Goal: Task Accomplishment & Management: Manage account settings

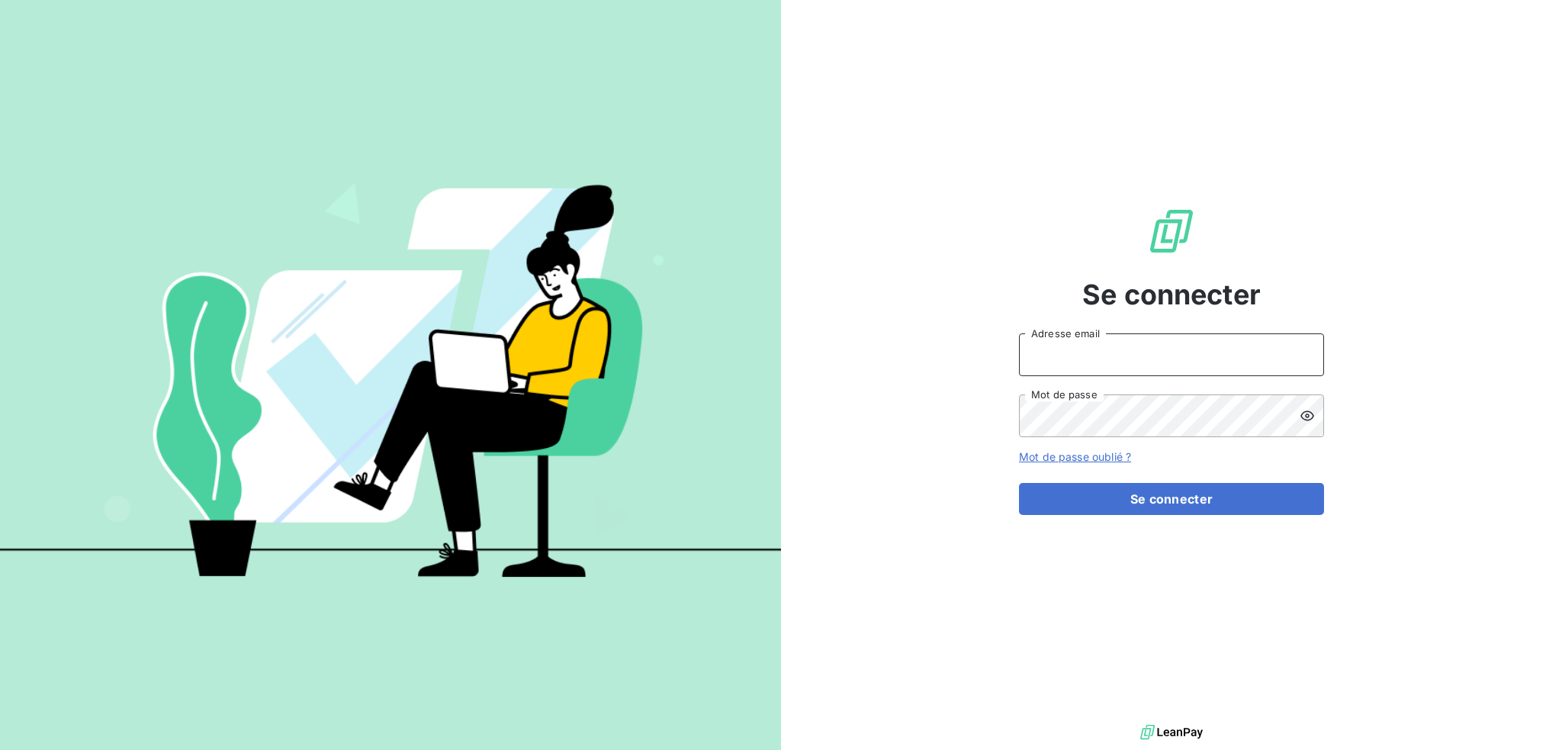
click at [1067, 355] on input "Adresse email" at bounding box center [1171, 354] width 305 height 43
type input "[EMAIL_ADDRESS][DOMAIN_NAME]"
click at [1019, 483] on button "Se connecter" at bounding box center [1171, 499] width 305 height 32
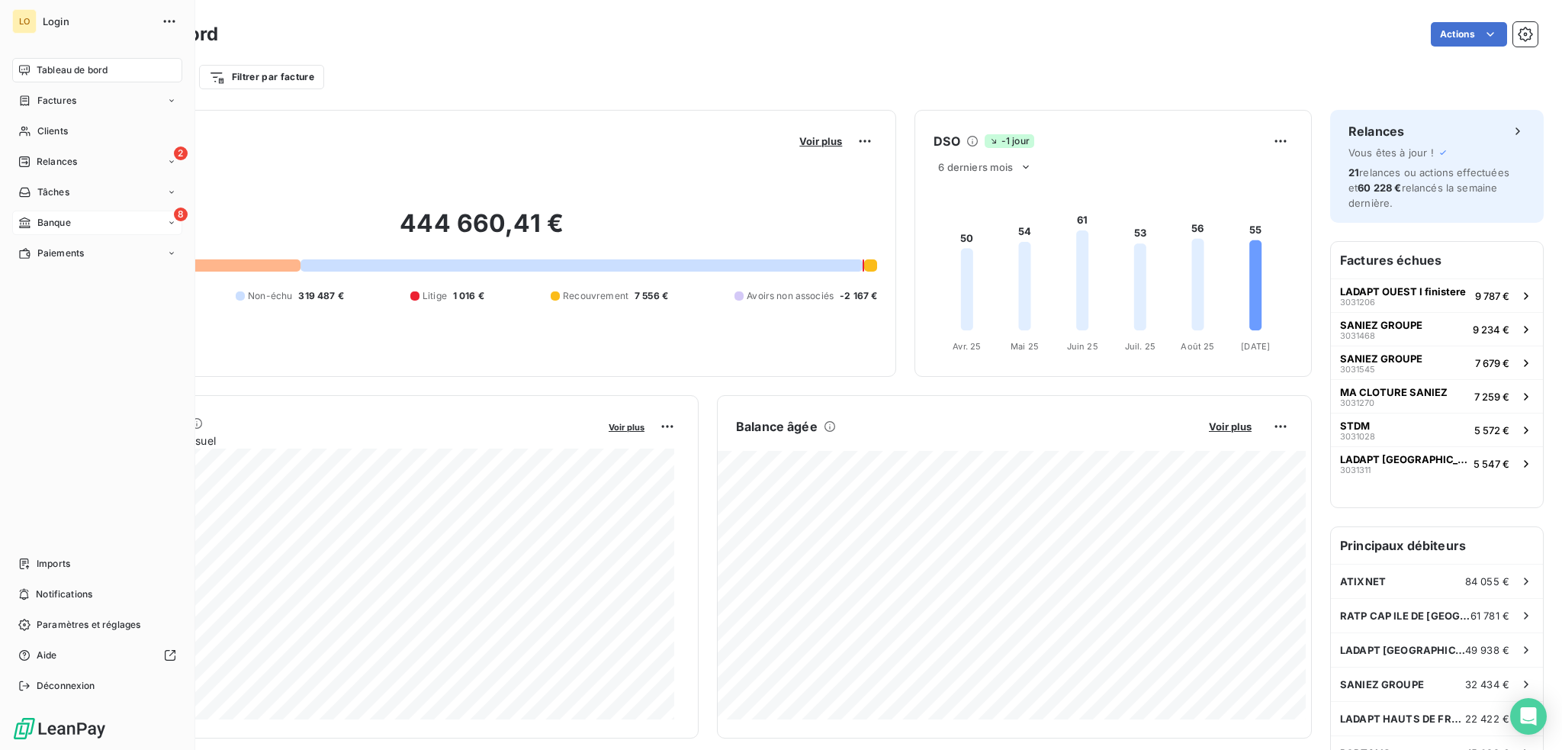
click at [69, 225] on span "Banque" at bounding box center [54, 223] width 34 height 14
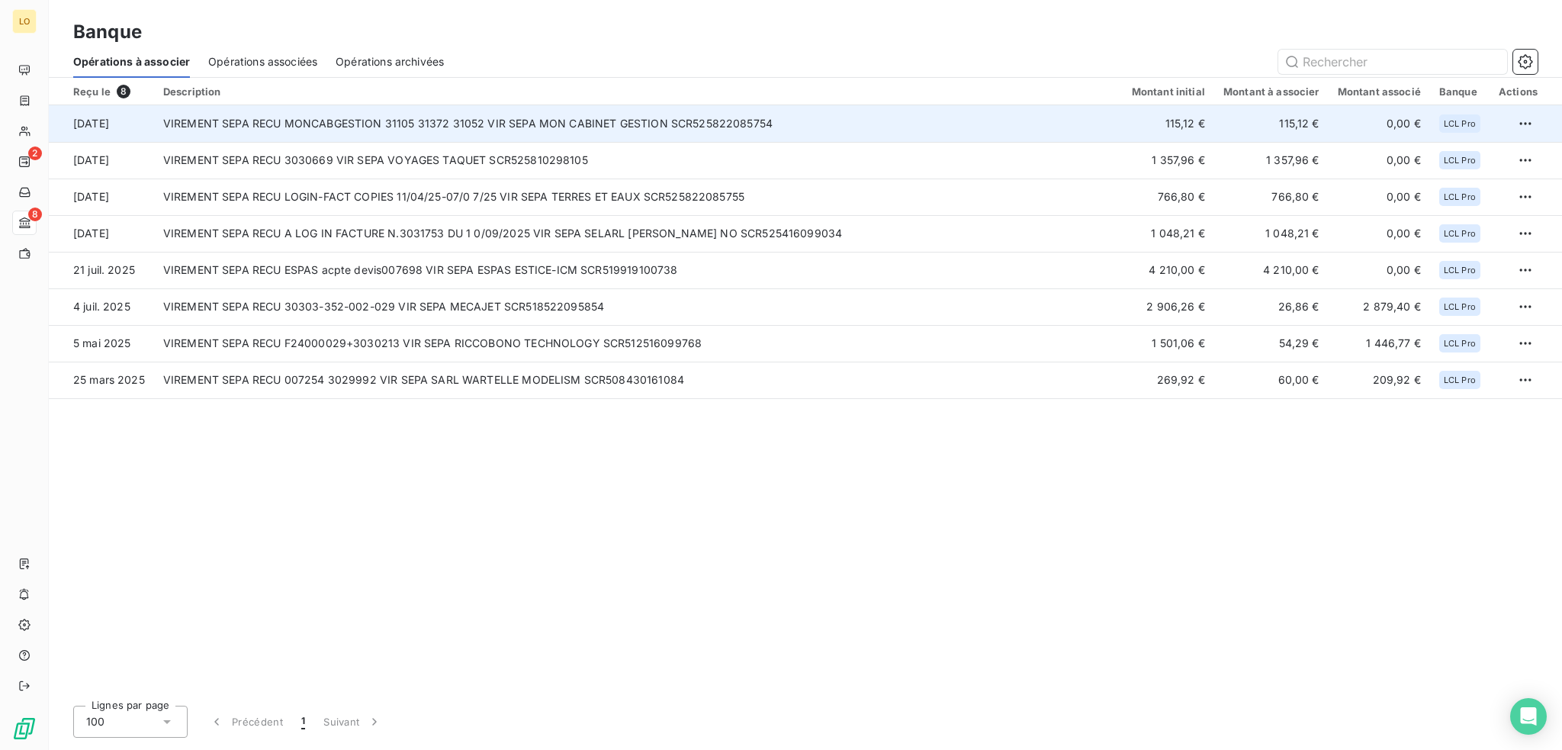
click at [601, 126] on td "VIREMENT SEPA RECU MONCABGESTION 31105 31372 31052 VIR SEPA MON CABINET GESTION…" at bounding box center [638, 123] width 969 height 37
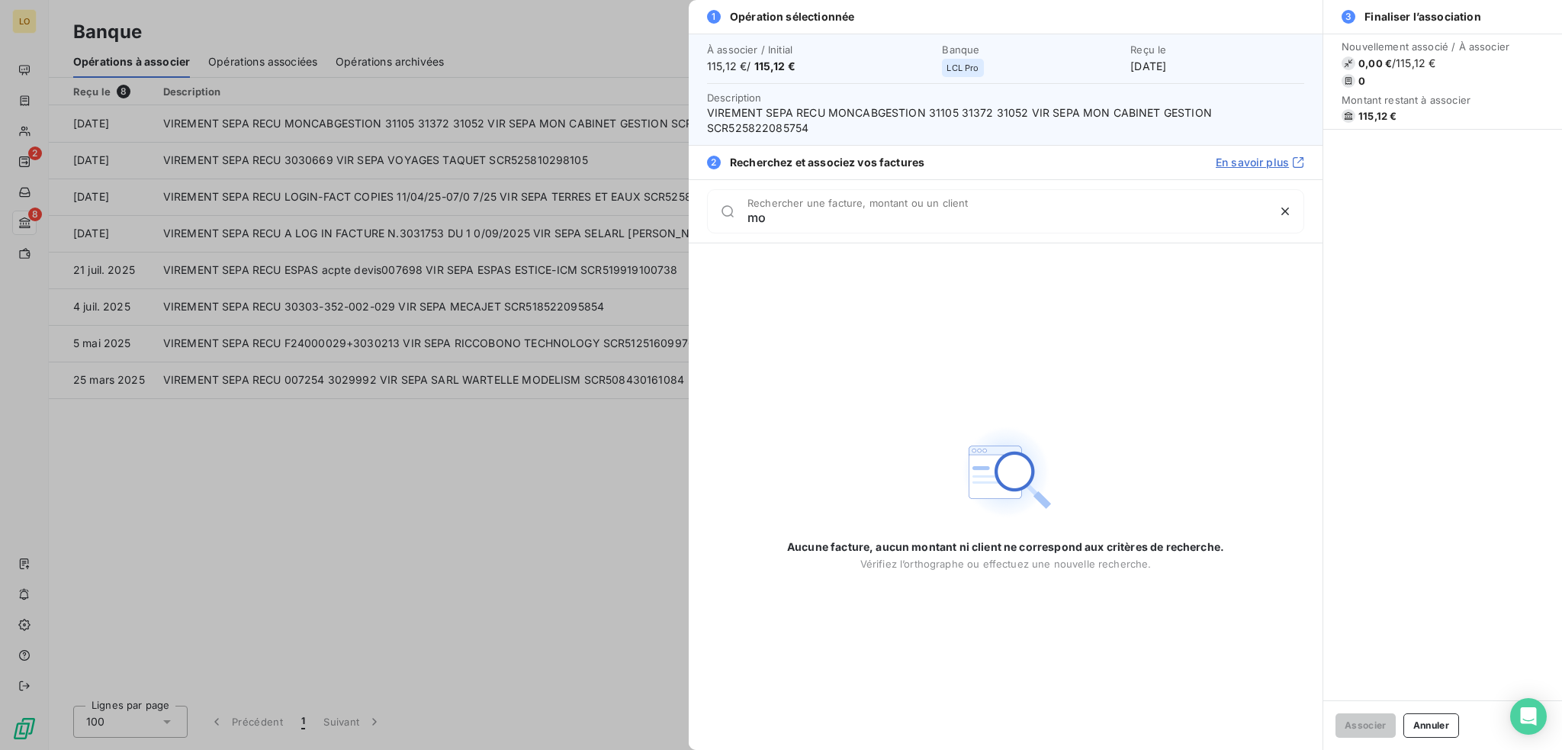
type input "m"
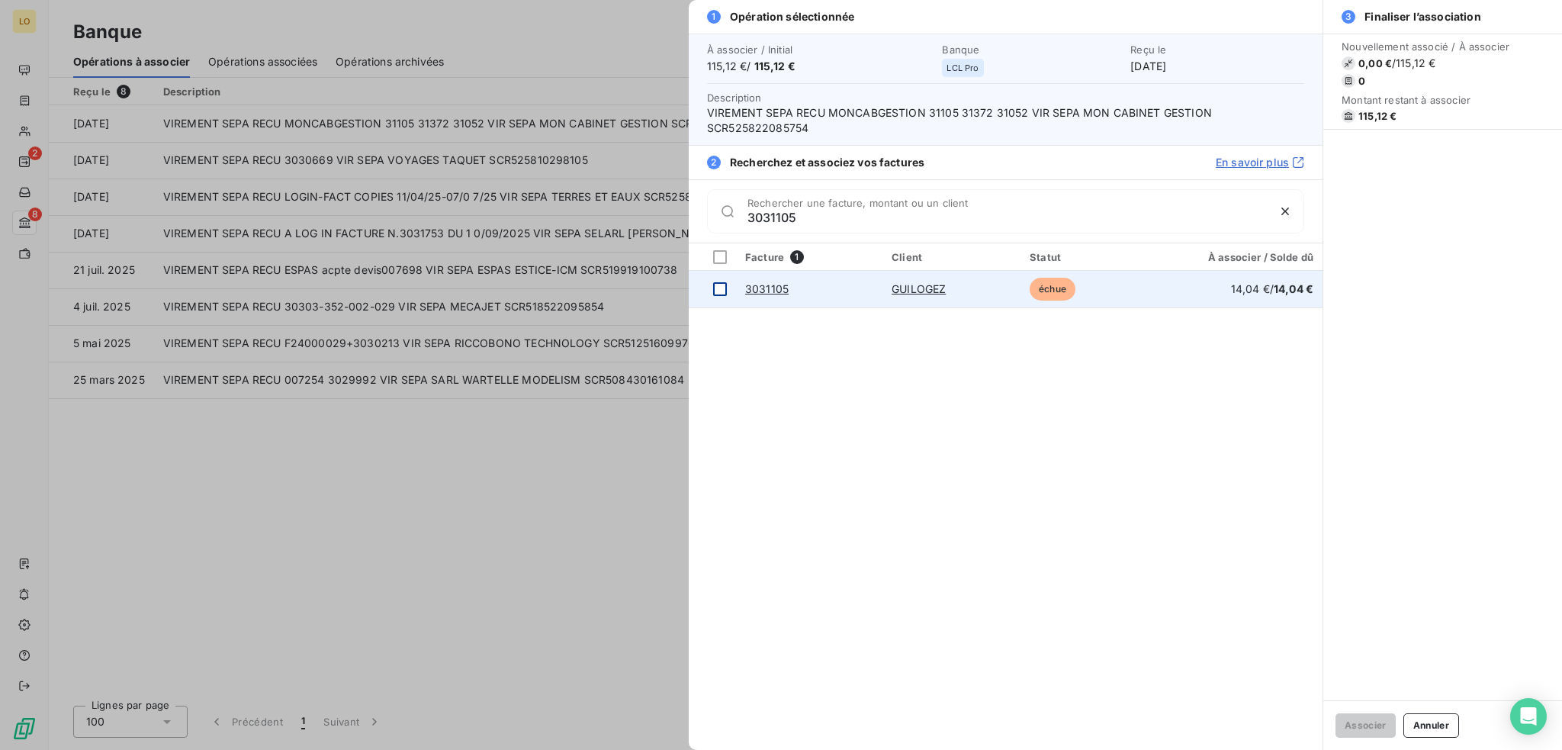
type input "3031105"
click at [720, 283] on div at bounding box center [720, 289] width 14 height 14
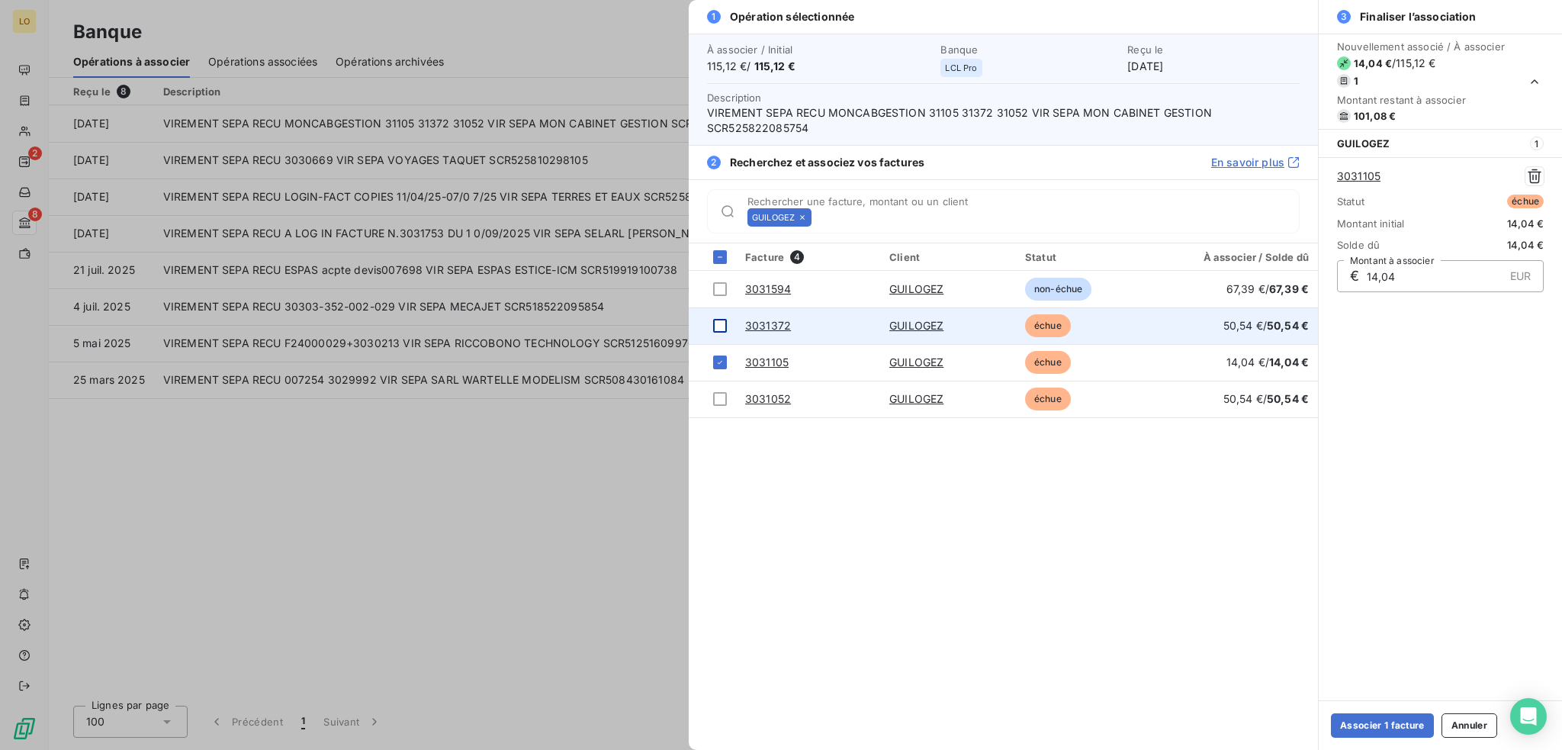
click at [718, 326] on div at bounding box center [720, 326] width 14 height 14
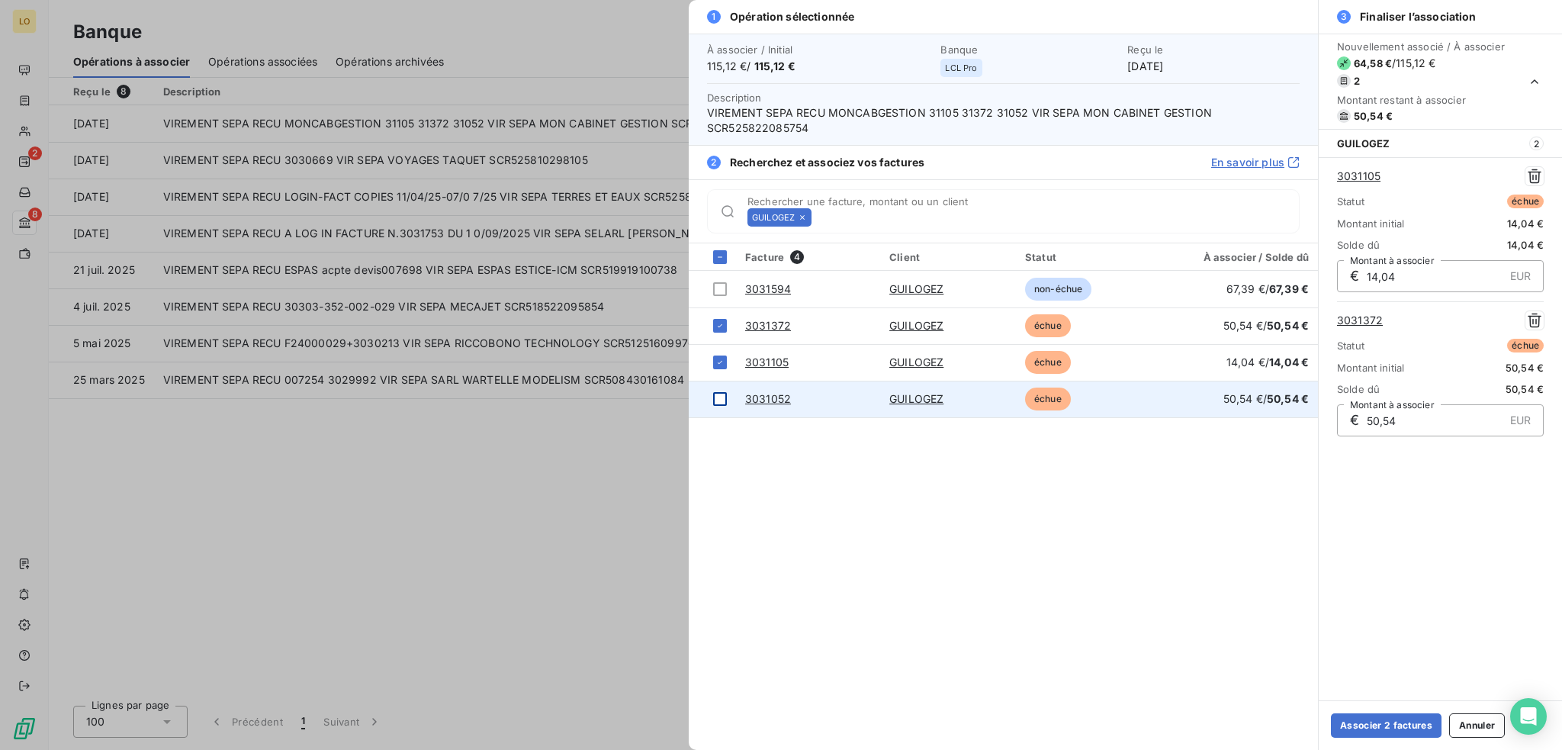
click at [720, 397] on div at bounding box center [720, 399] width 14 height 14
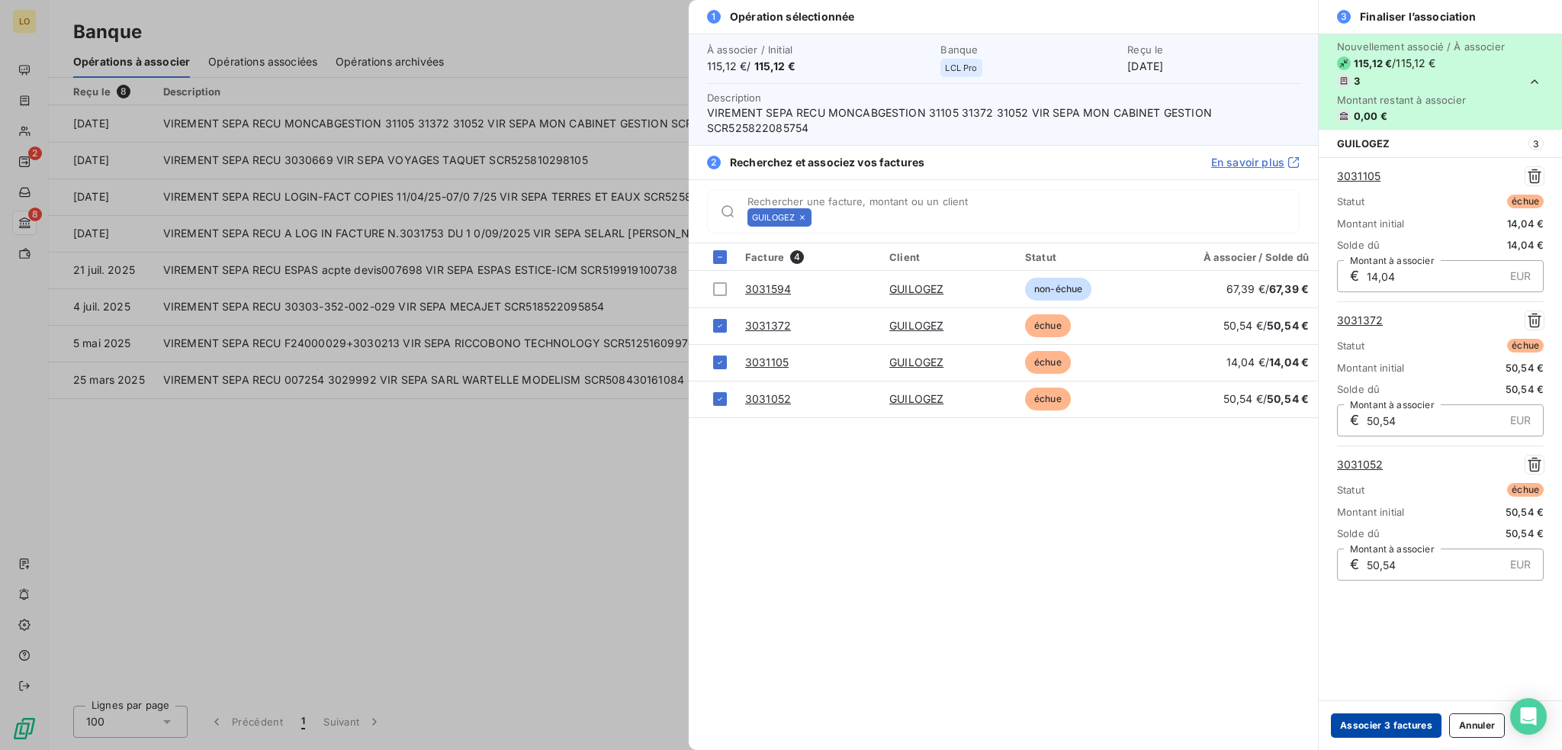
click at [1407, 723] on button "Associer 3 factures" at bounding box center [1386, 725] width 111 height 24
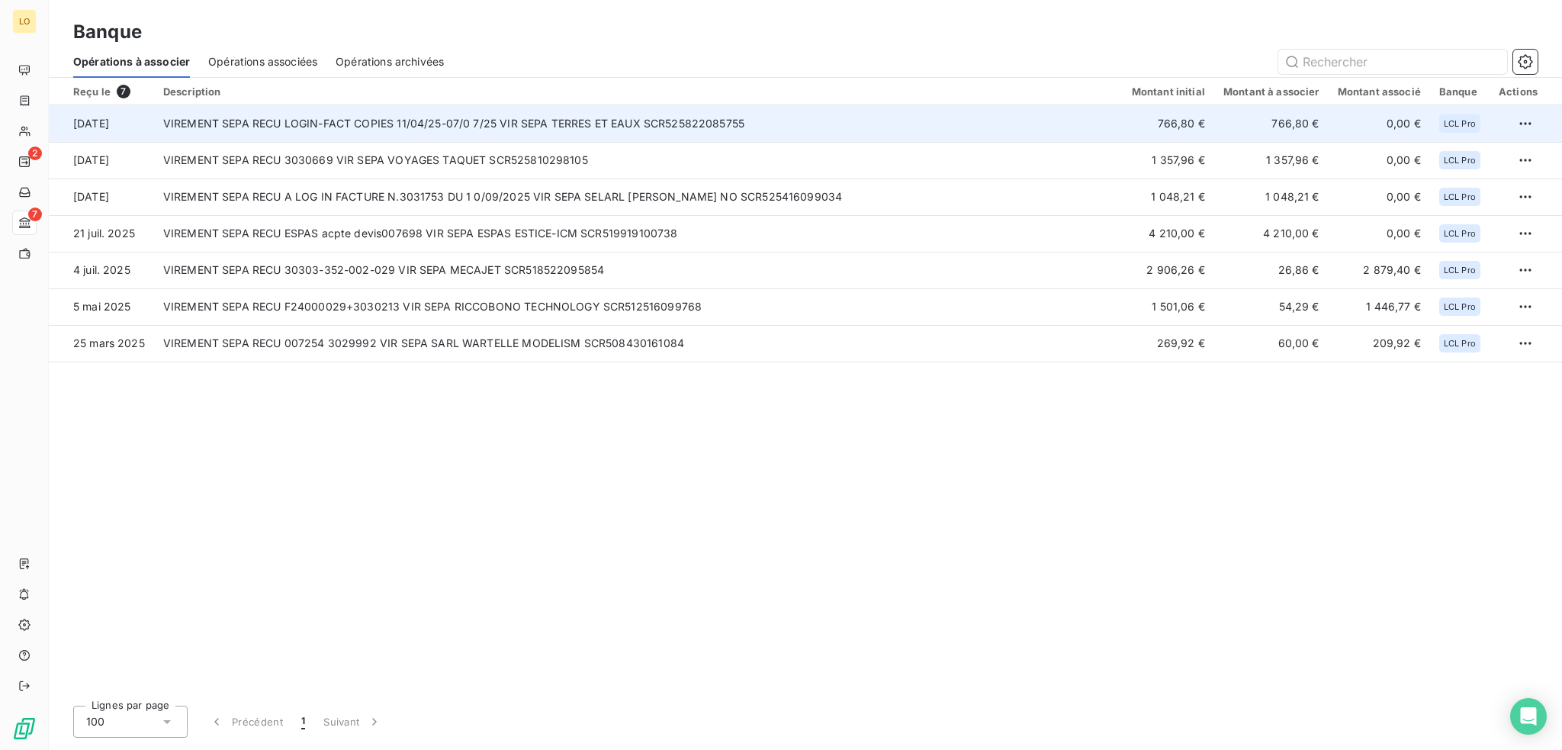
click at [848, 124] on td "VIREMENT SEPA RECU LOGIN-FACT COPIES 11/04/25-07/0 7/25 VIR SEPA TERRES ET EAUX…" at bounding box center [638, 123] width 969 height 37
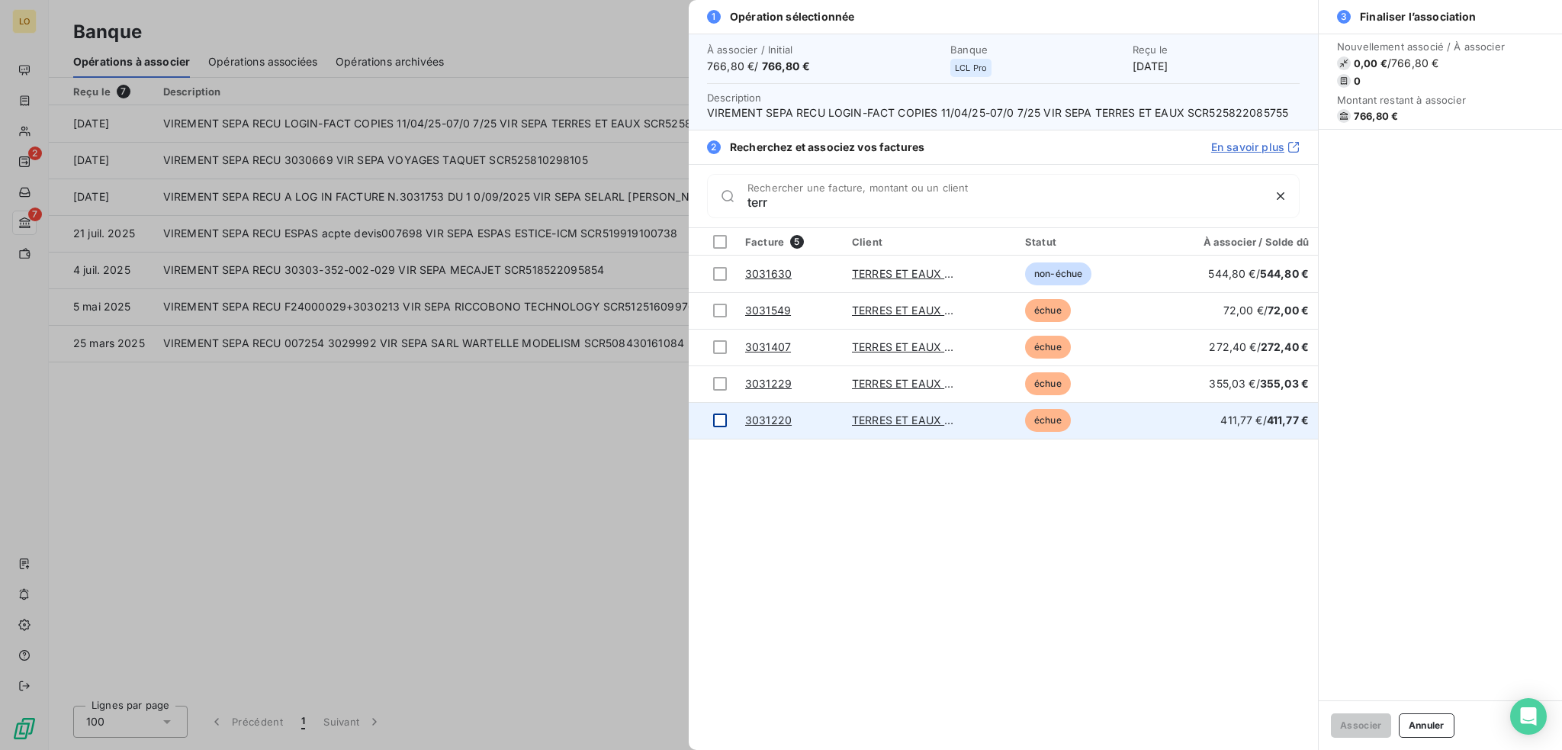
type input "terr"
click at [721, 415] on div at bounding box center [720, 420] width 14 height 14
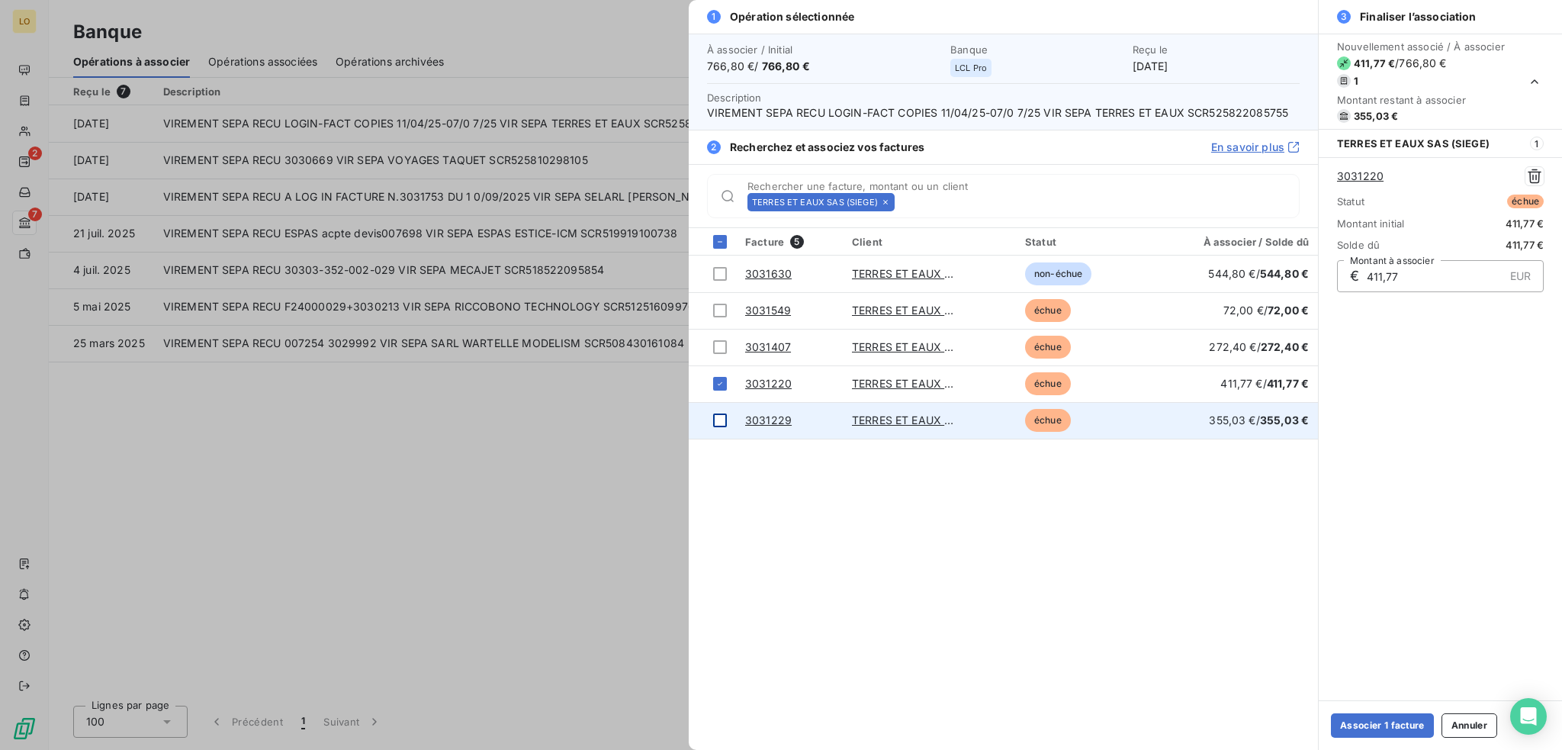
click at [718, 425] on div at bounding box center [720, 420] width 14 height 14
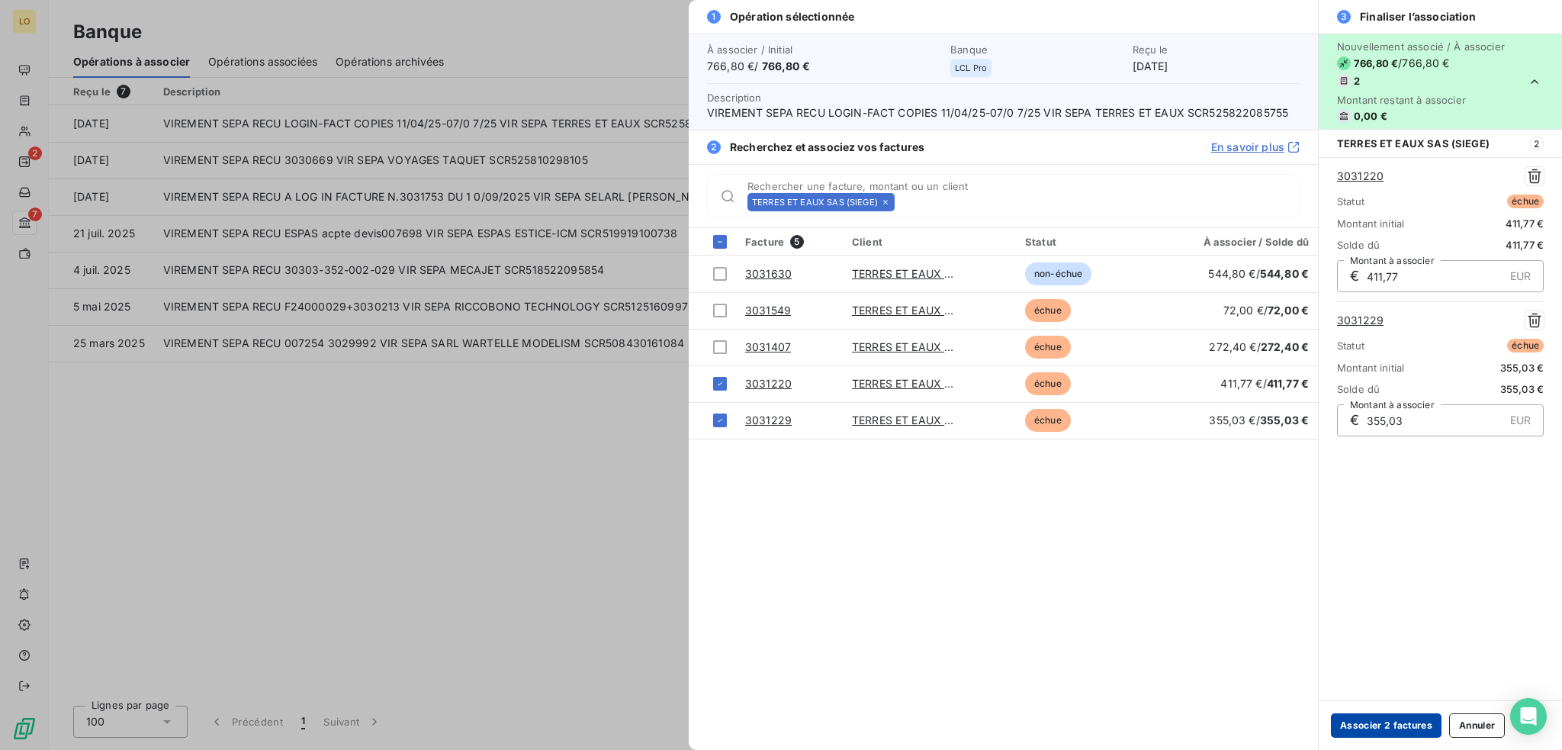
click at [1385, 722] on button "Associer 2 factures" at bounding box center [1386, 725] width 111 height 24
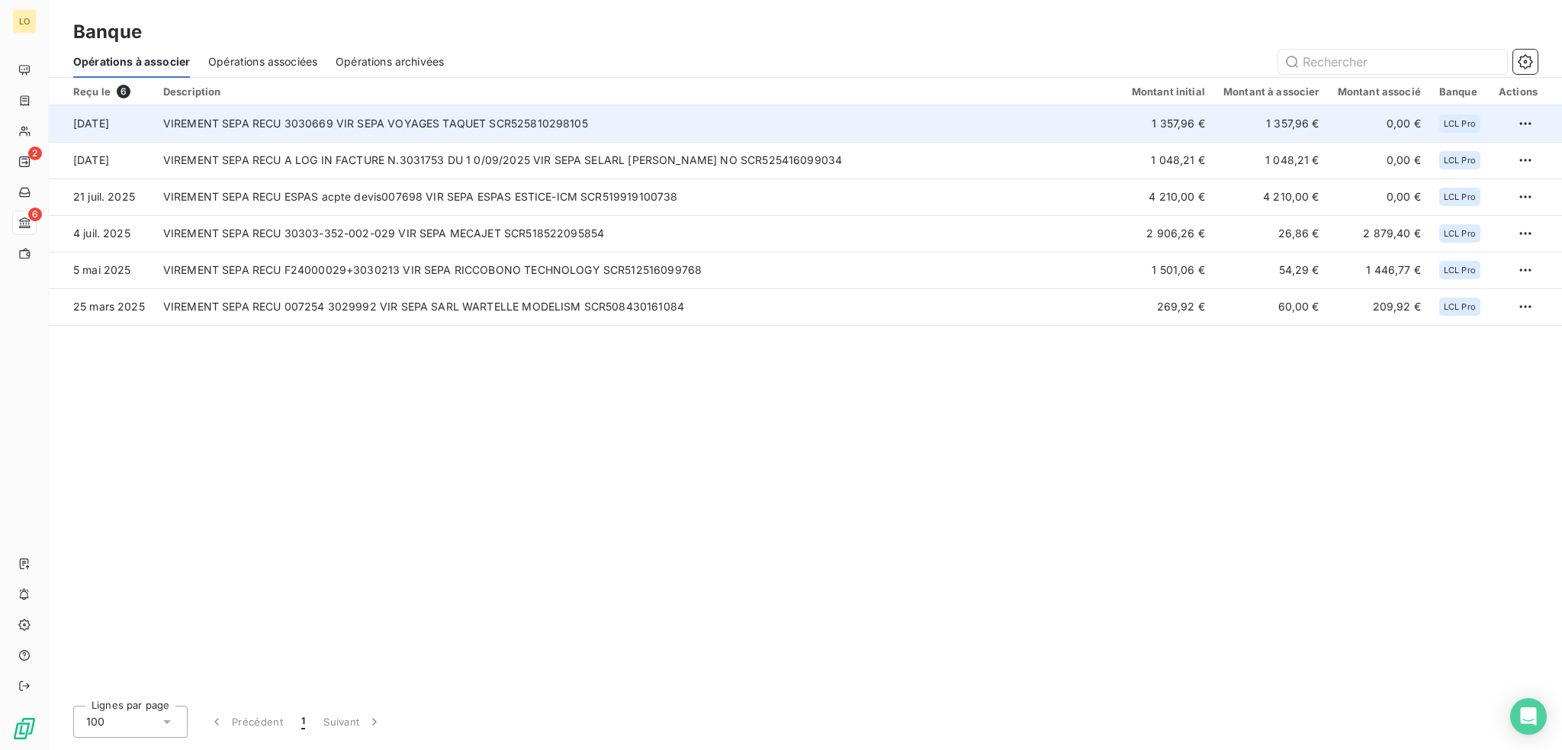
click at [1114, 117] on td "VIREMENT SEPA RECU 3030669 VIR SEPA VOYAGES TAQUET SCR525810298105" at bounding box center [638, 123] width 969 height 37
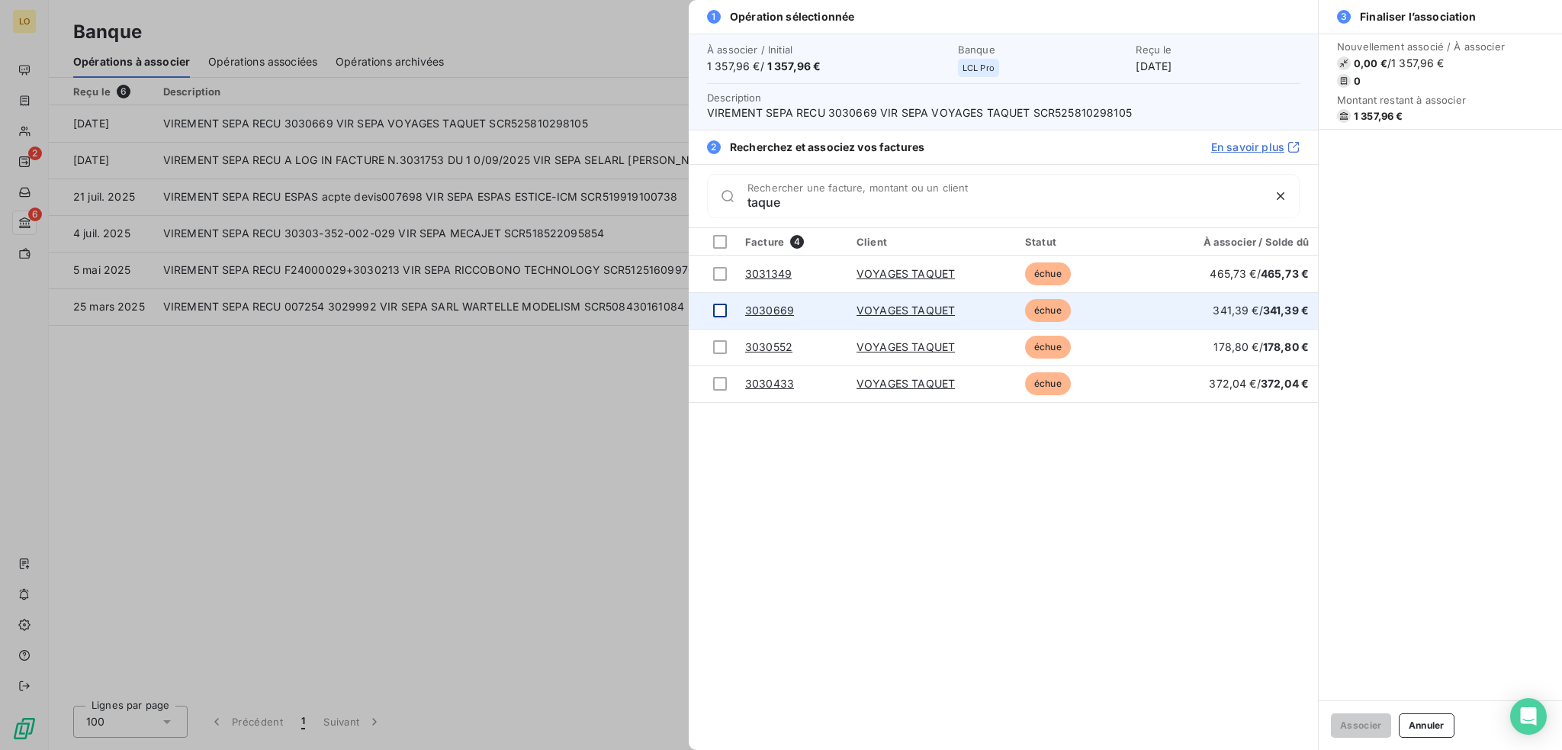
type input "taque"
click at [718, 307] on div at bounding box center [720, 311] width 14 height 14
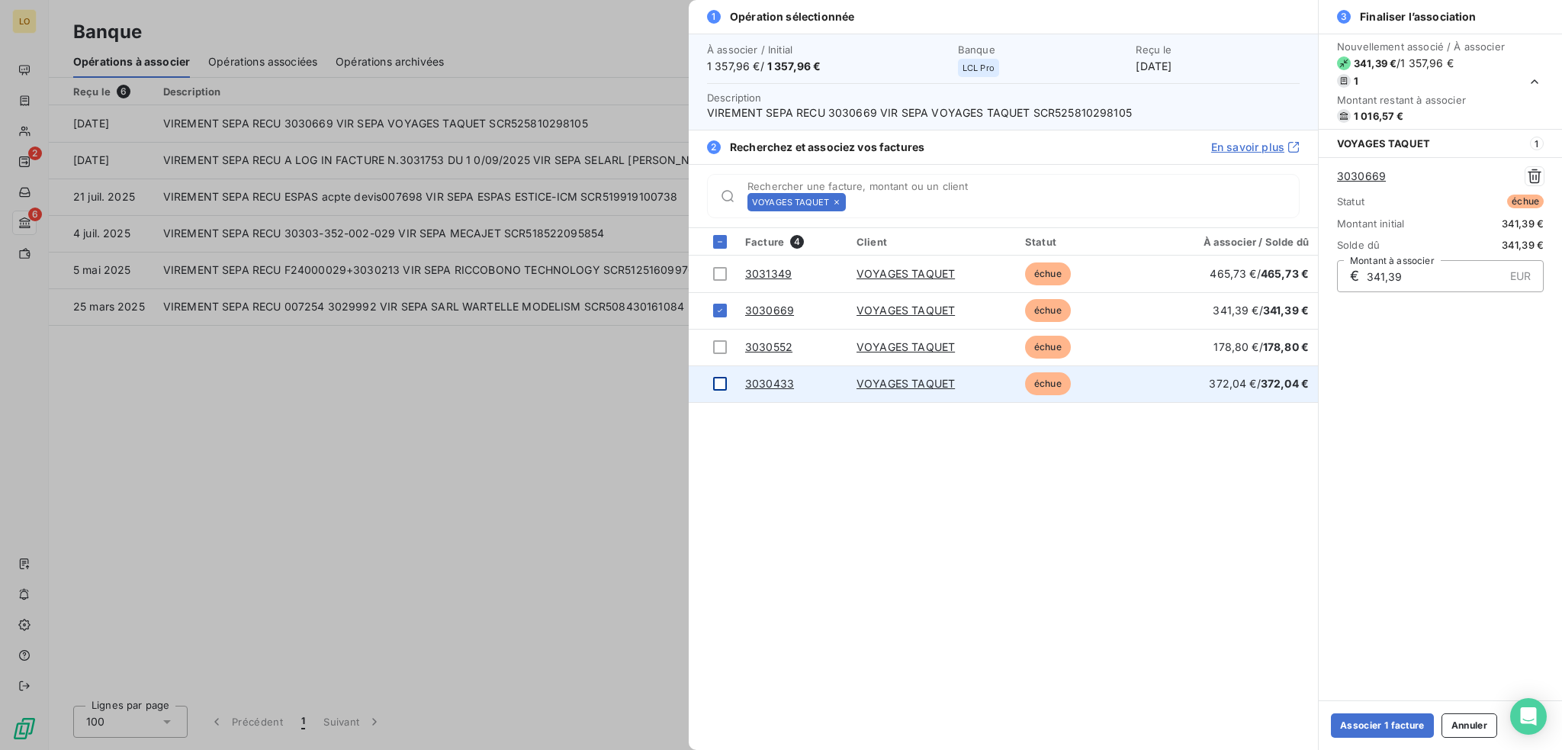
click at [718, 381] on div at bounding box center [720, 384] width 14 height 14
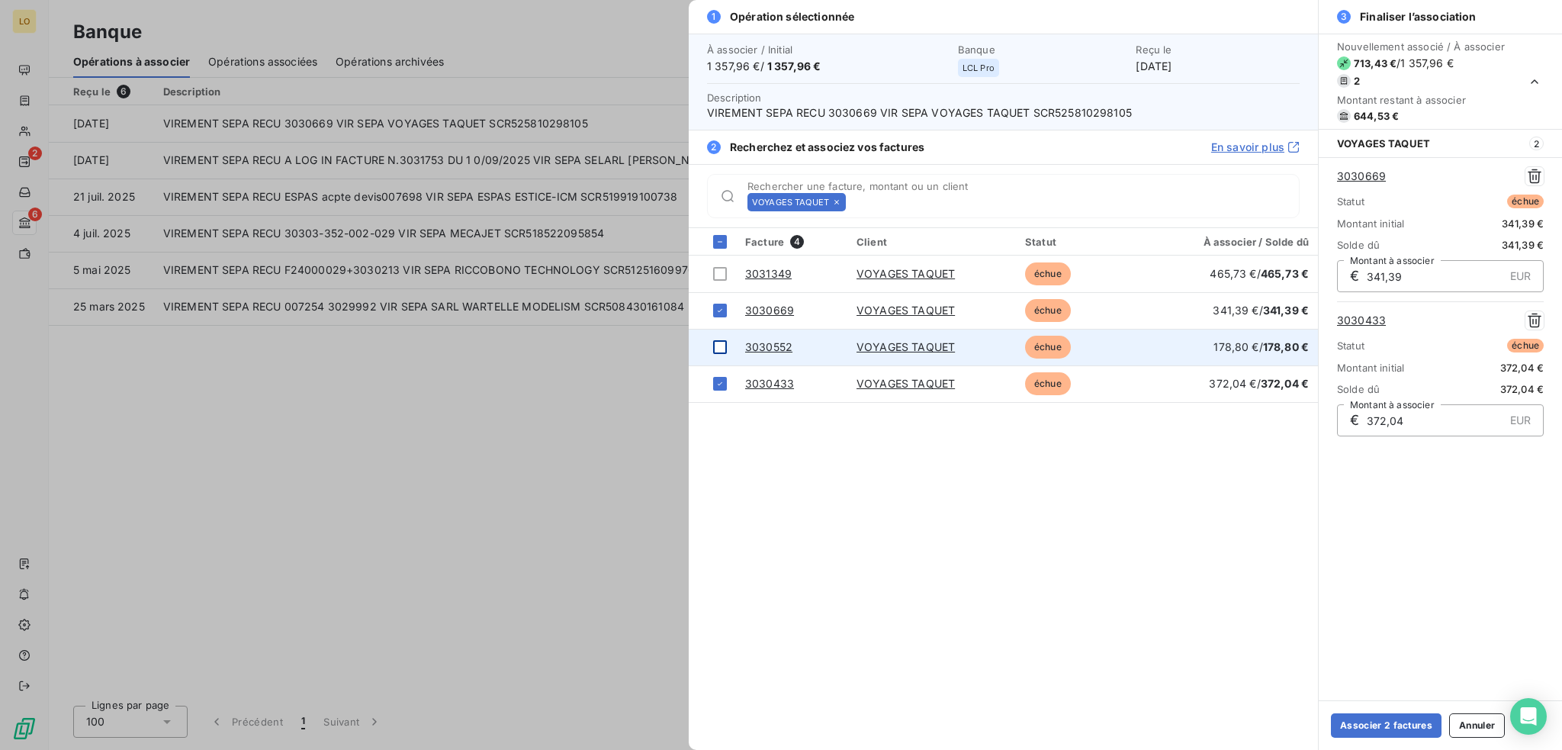
click at [718, 348] on div at bounding box center [720, 347] width 14 height 14
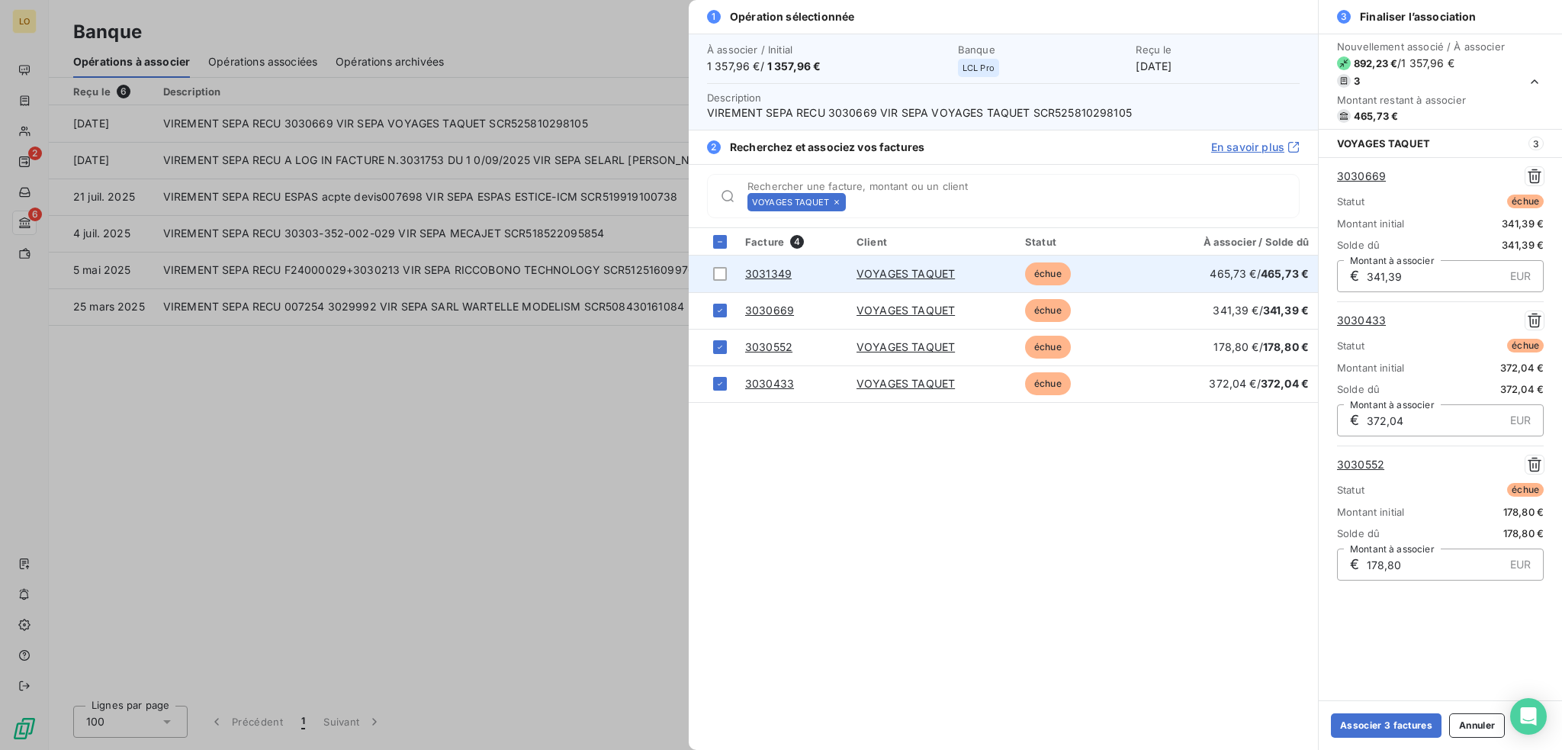
click at [736, 268] on td "3031349" at bounding box center [791, 274] width 111 height 37
click at [719, 272] on div at bounding box center [720, 274] width 14 height 14
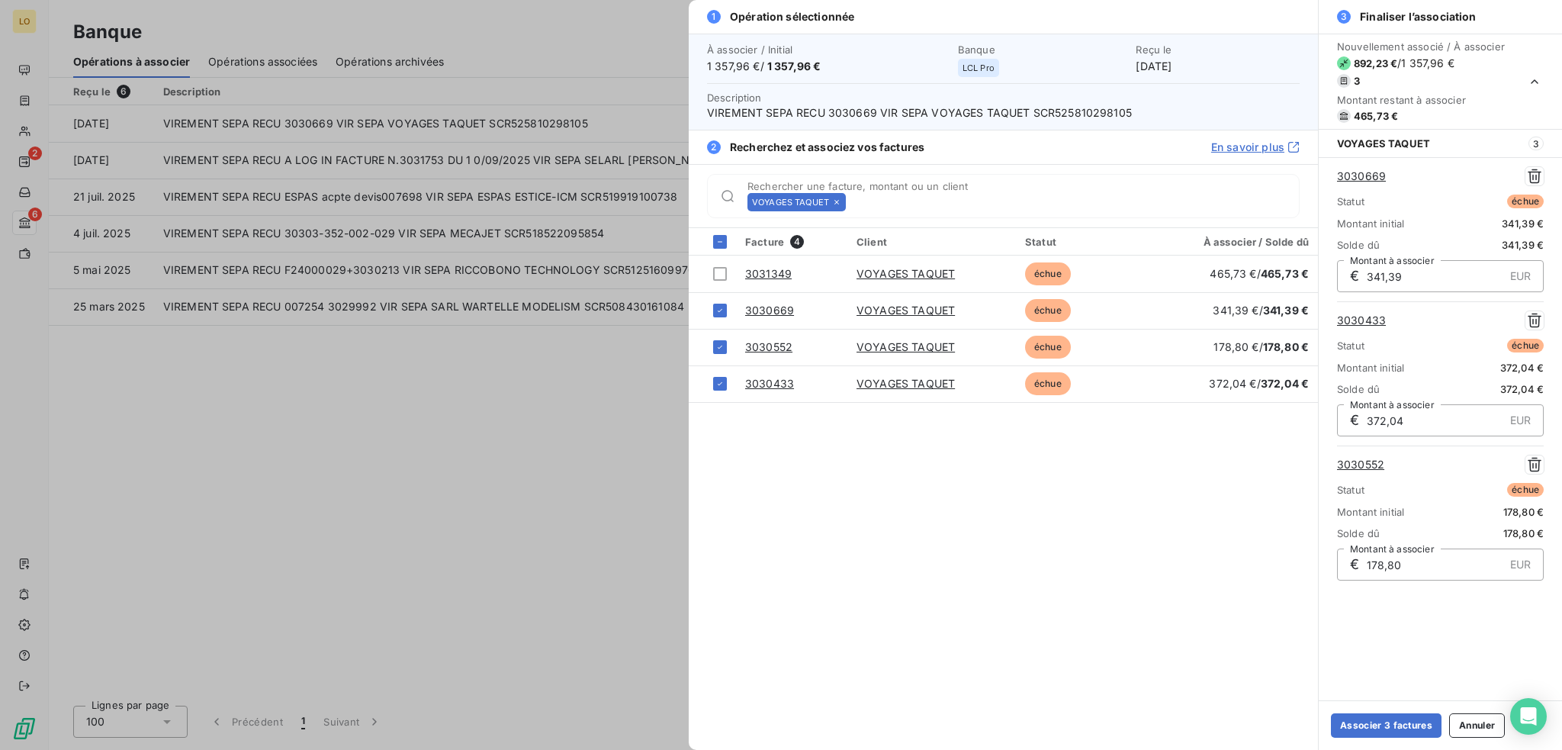
scroll to position [22, 0]
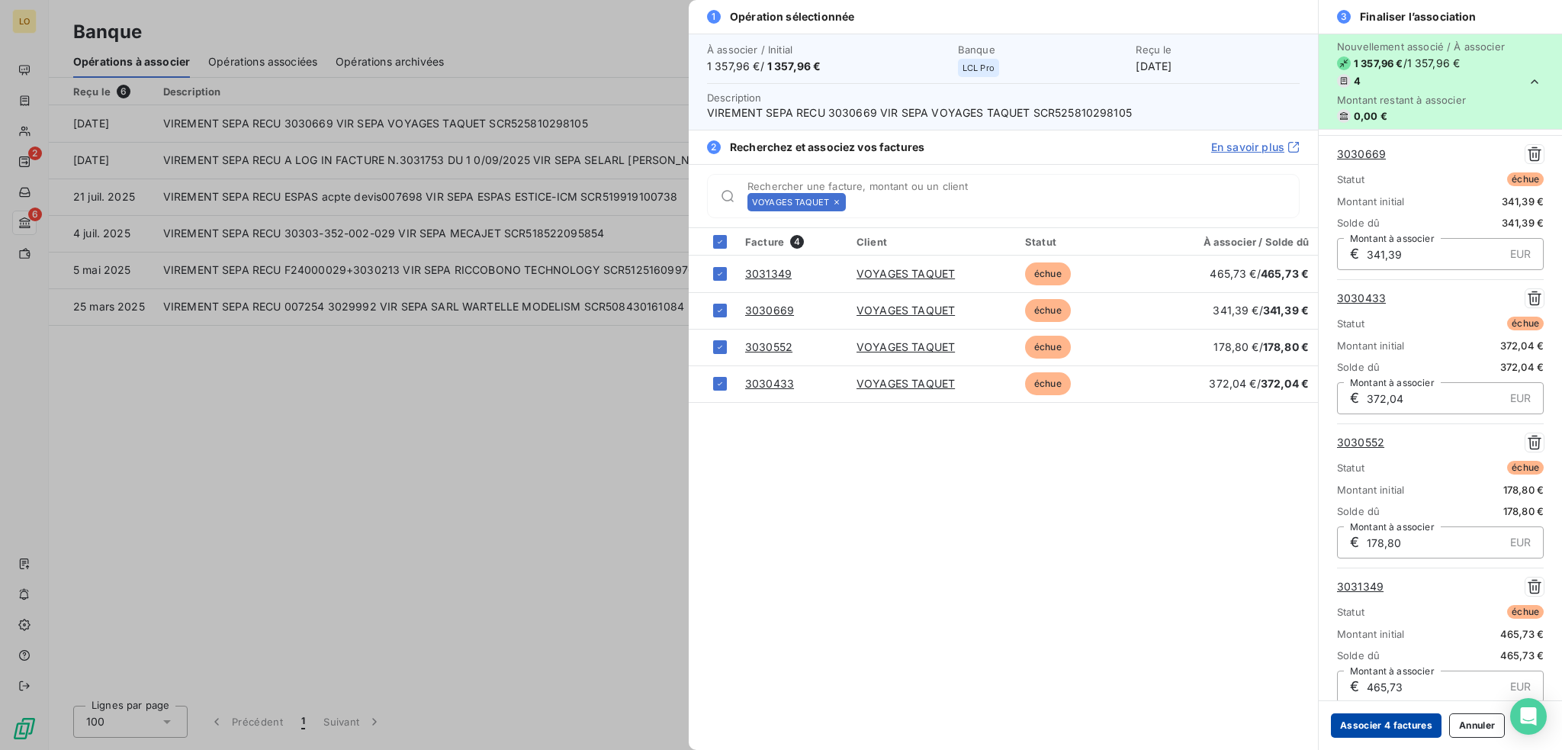
click at [1376, 725] on button "Associer 4 factures" at bounding box center [1386, 725] width 111 height 24
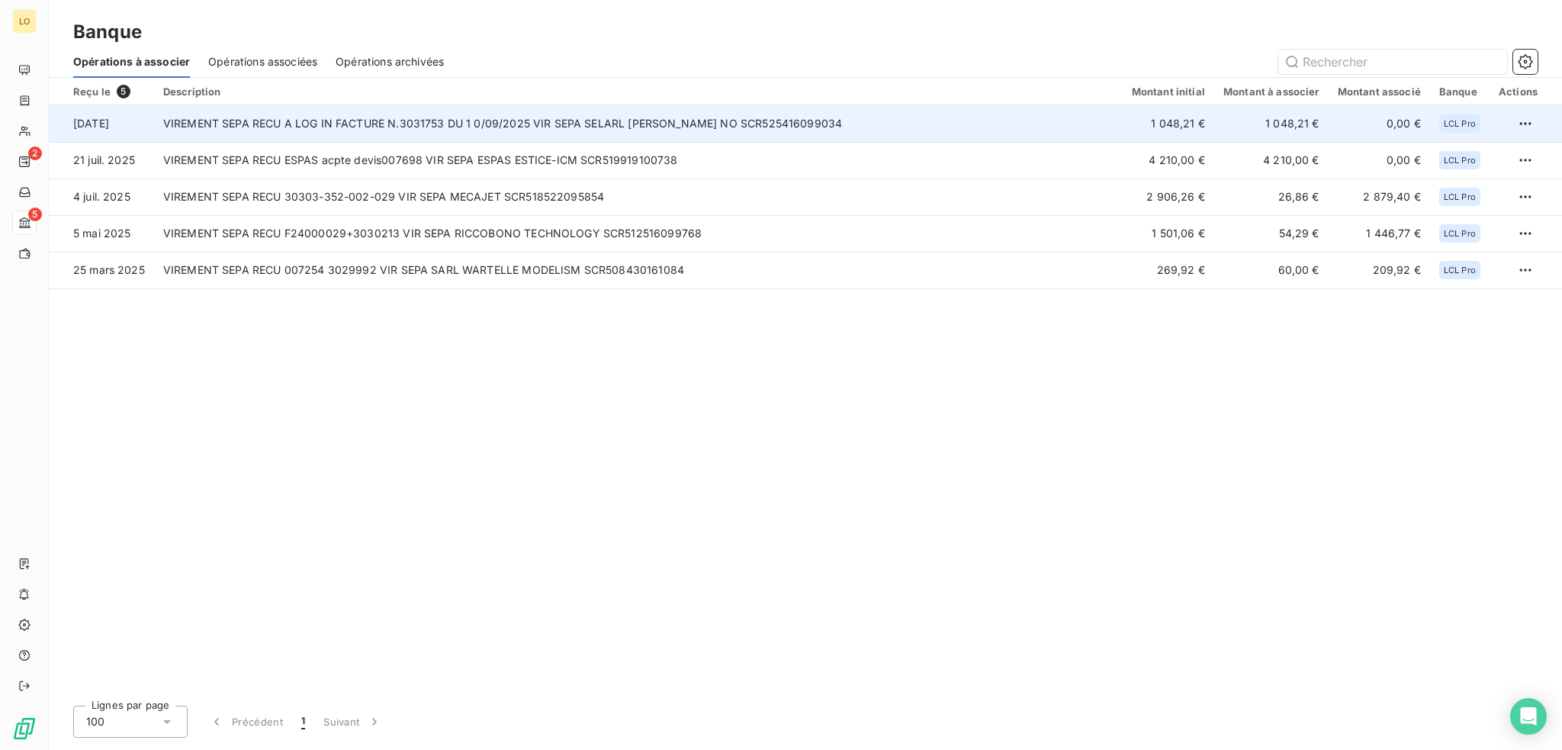
click at [839, 121] on td "VIREMENT SEPA RECU A LOG IN FACTURE N.3031753 DU 1 0/09/2025 VIR SEPA SELARL [P…" at bounding box center [638, 123] width 969 height 37
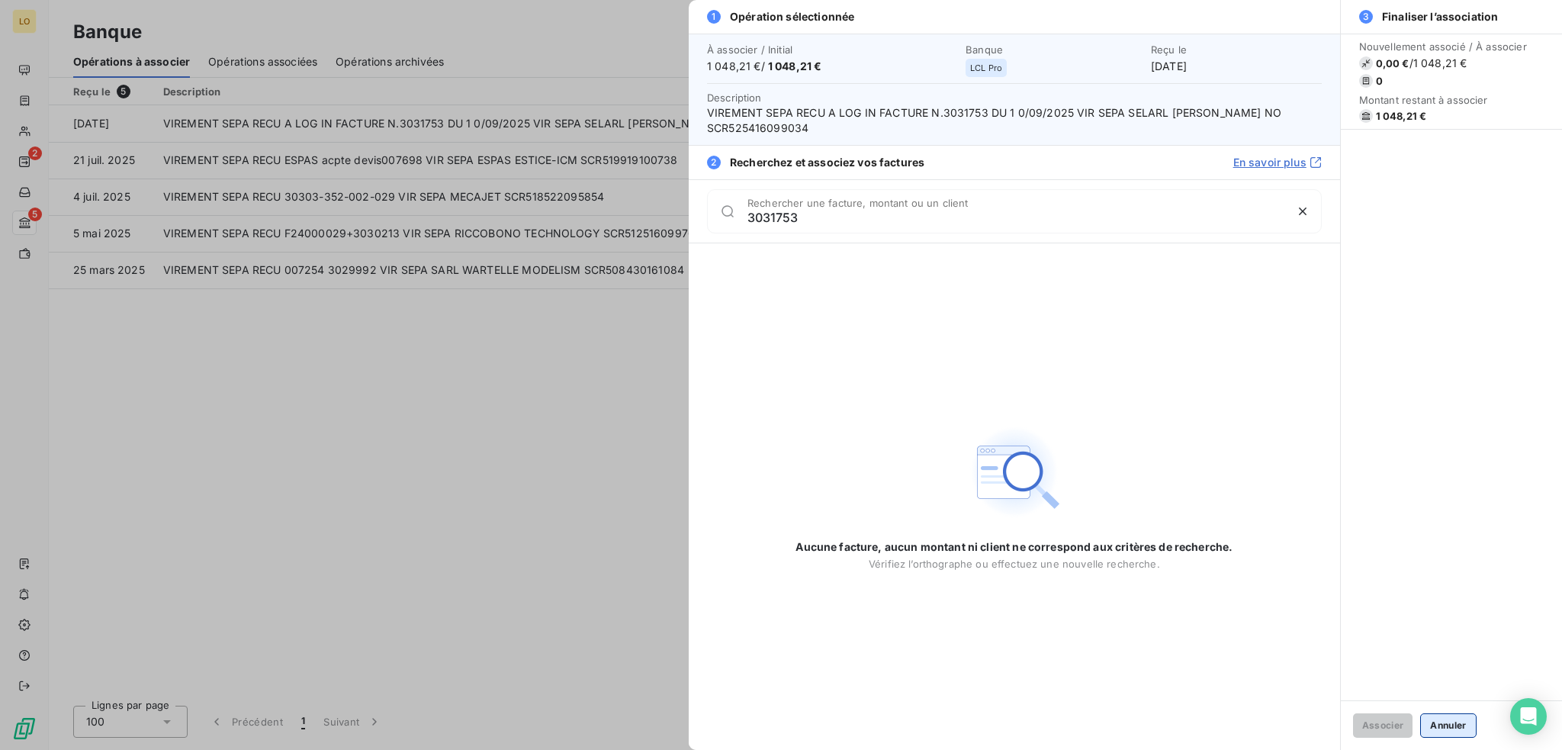
type input "3031753"
click at [1435, 725] on button "Annuler" at bounding box center [1448, 725] width 56 height 24
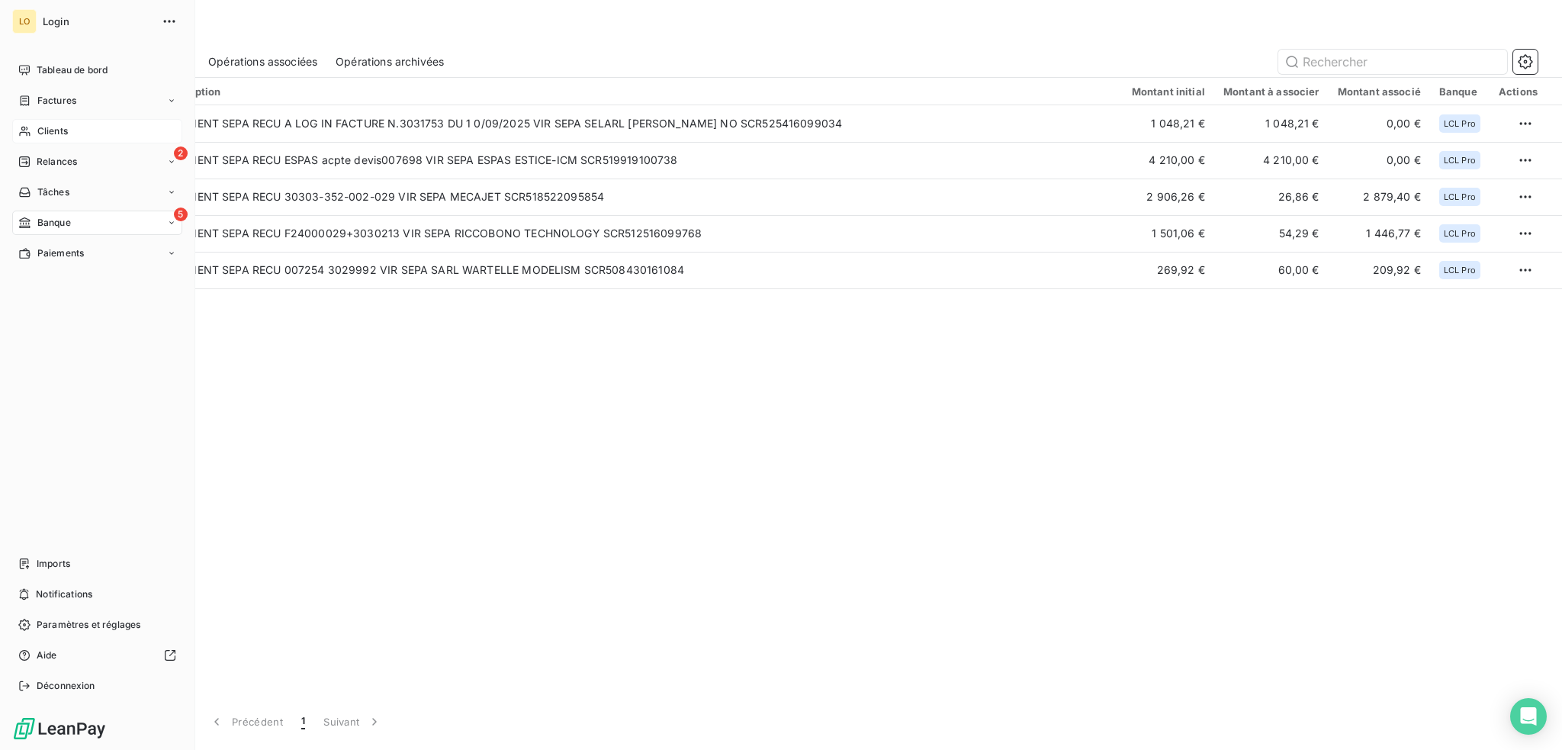
click at [54, 130] on span "Clients" at bounding box center [52, 131] width 31 height 14
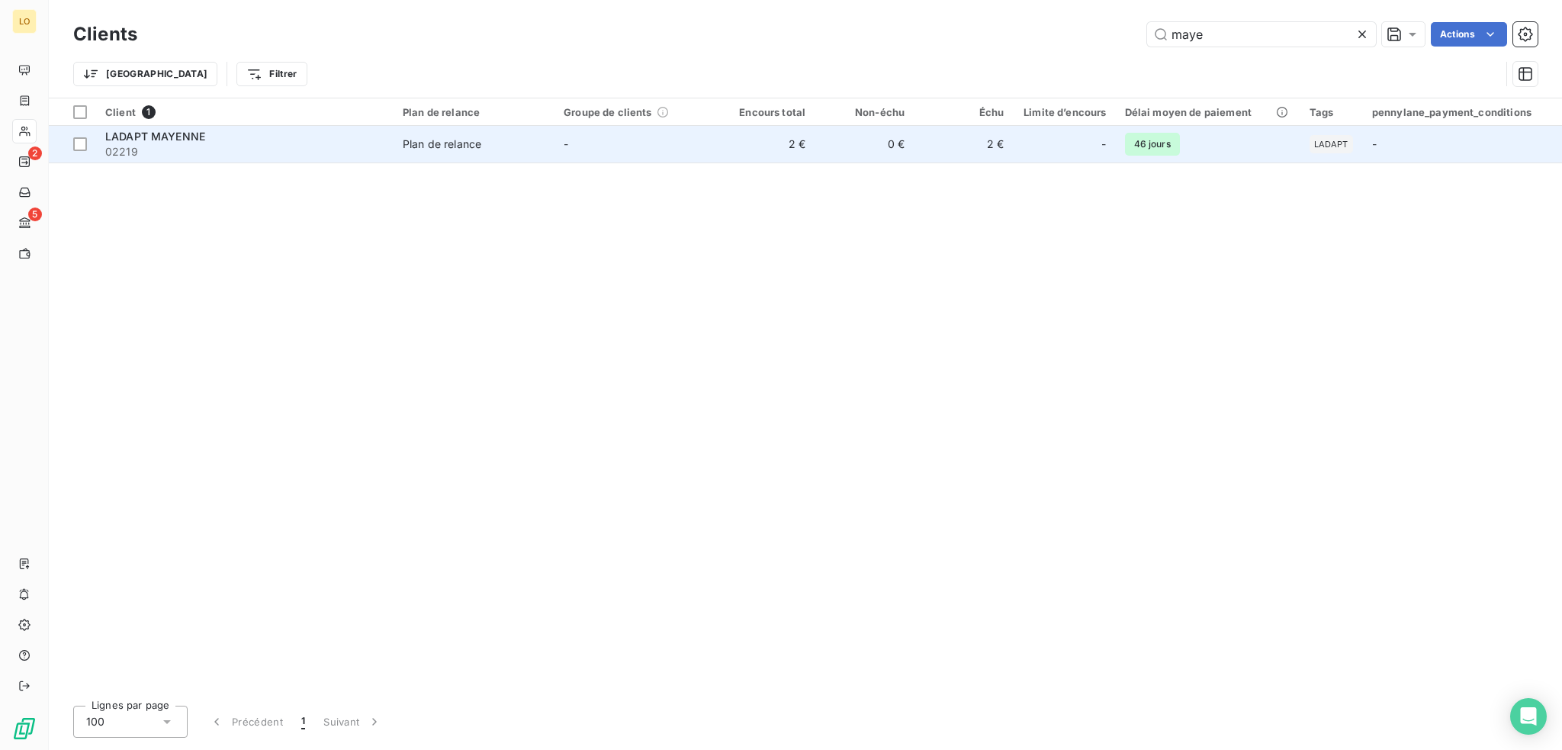
type input "maye"
click at [350, 148] on span "02219" at bounding box center [244, 151] width 279 height 15
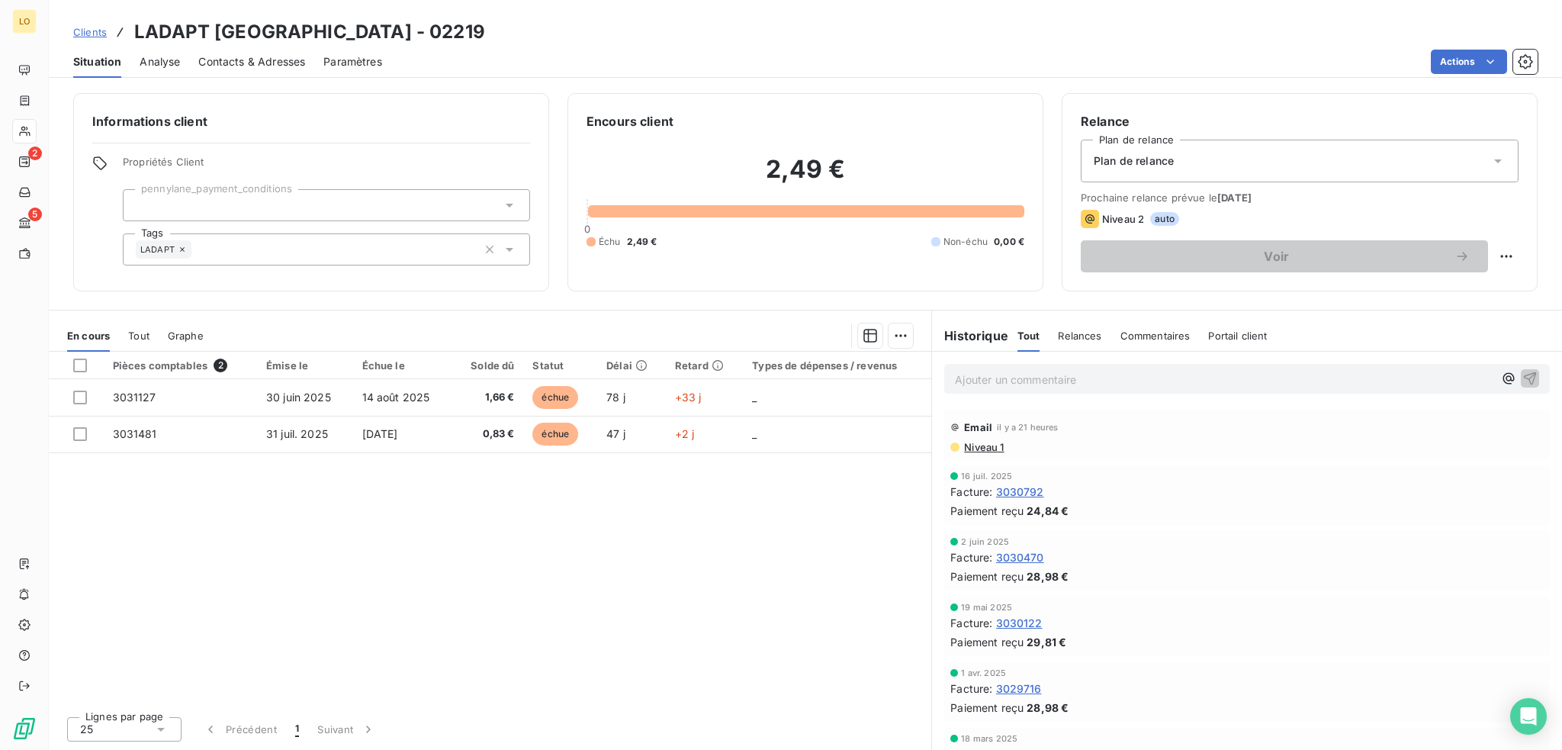
click at [290, 56] on span "Contacts & Adresses" at bounding box center [251, 61] width 107 height 15
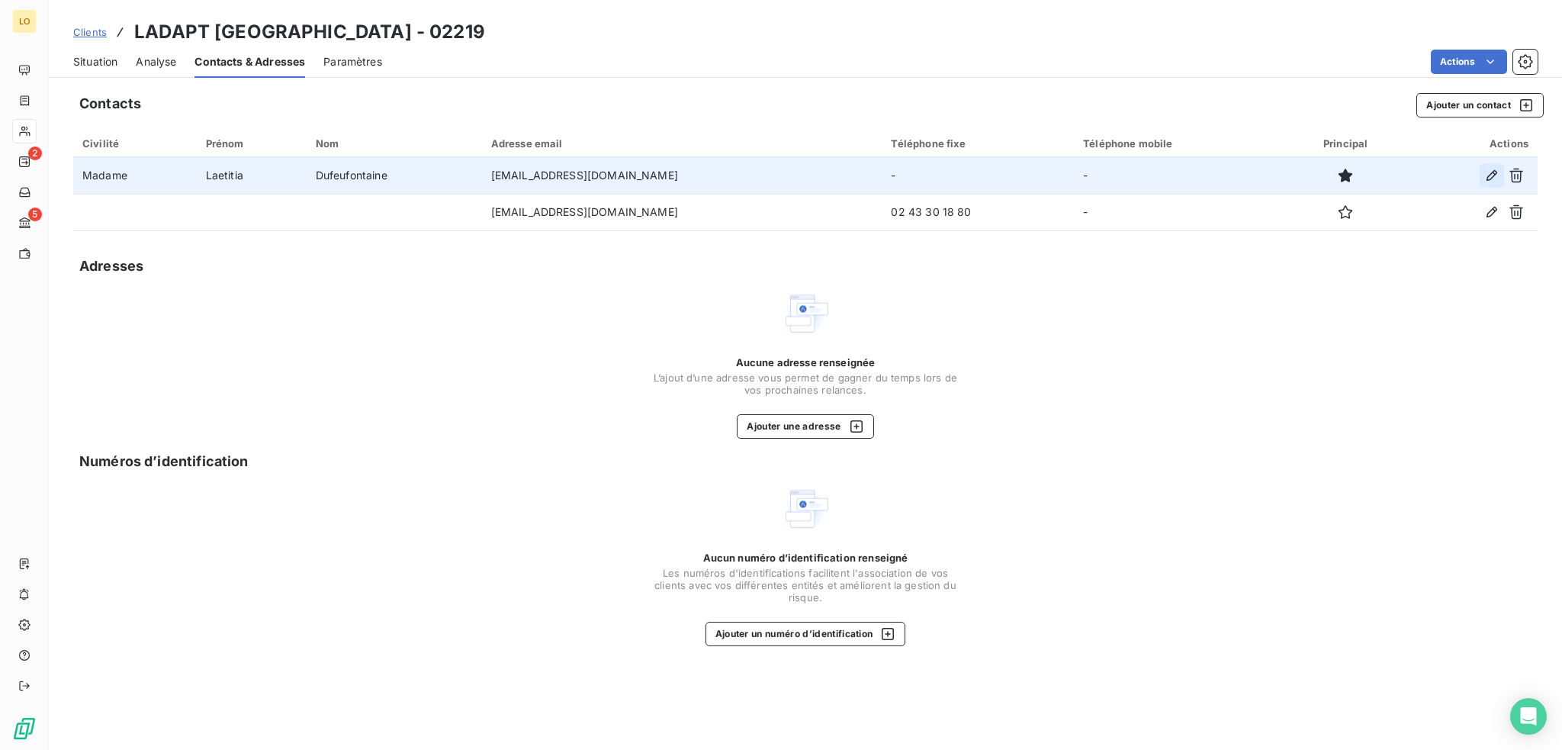
click at [1487, 171] on icon "button" at bounding box center [1491, 175] width 15 height 15
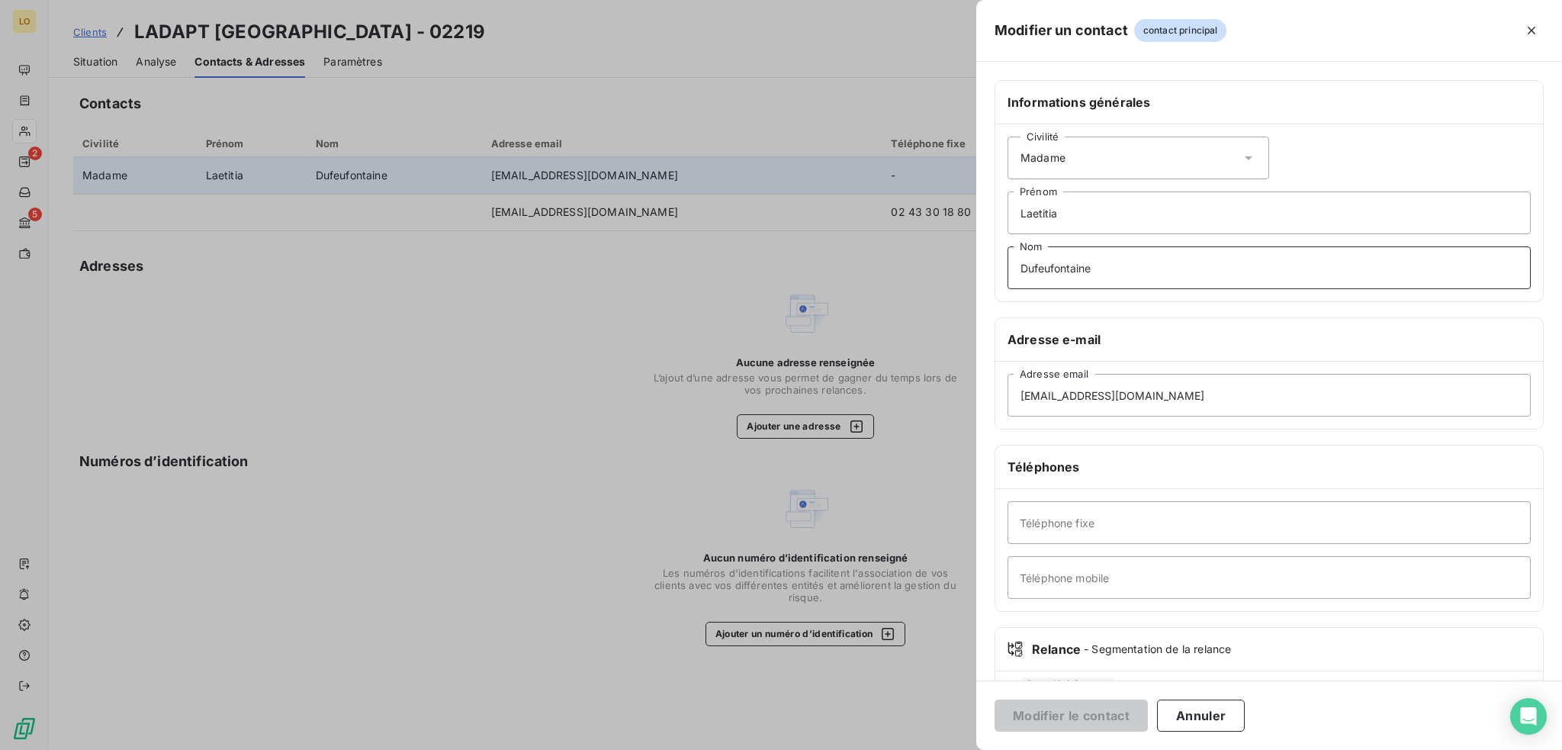
click at [1101, 266] on input "Dufeufontaine" at bounding box center [1269, 267] width 523 height 43
type input "Dufeu Fontaine"
click at [1106, 524] on input "Téléphone fixe" at bounding box center [1269, 522] width 523 height 43
paste input "02 43 30 18 81"
type input "02 43 30 18 81"
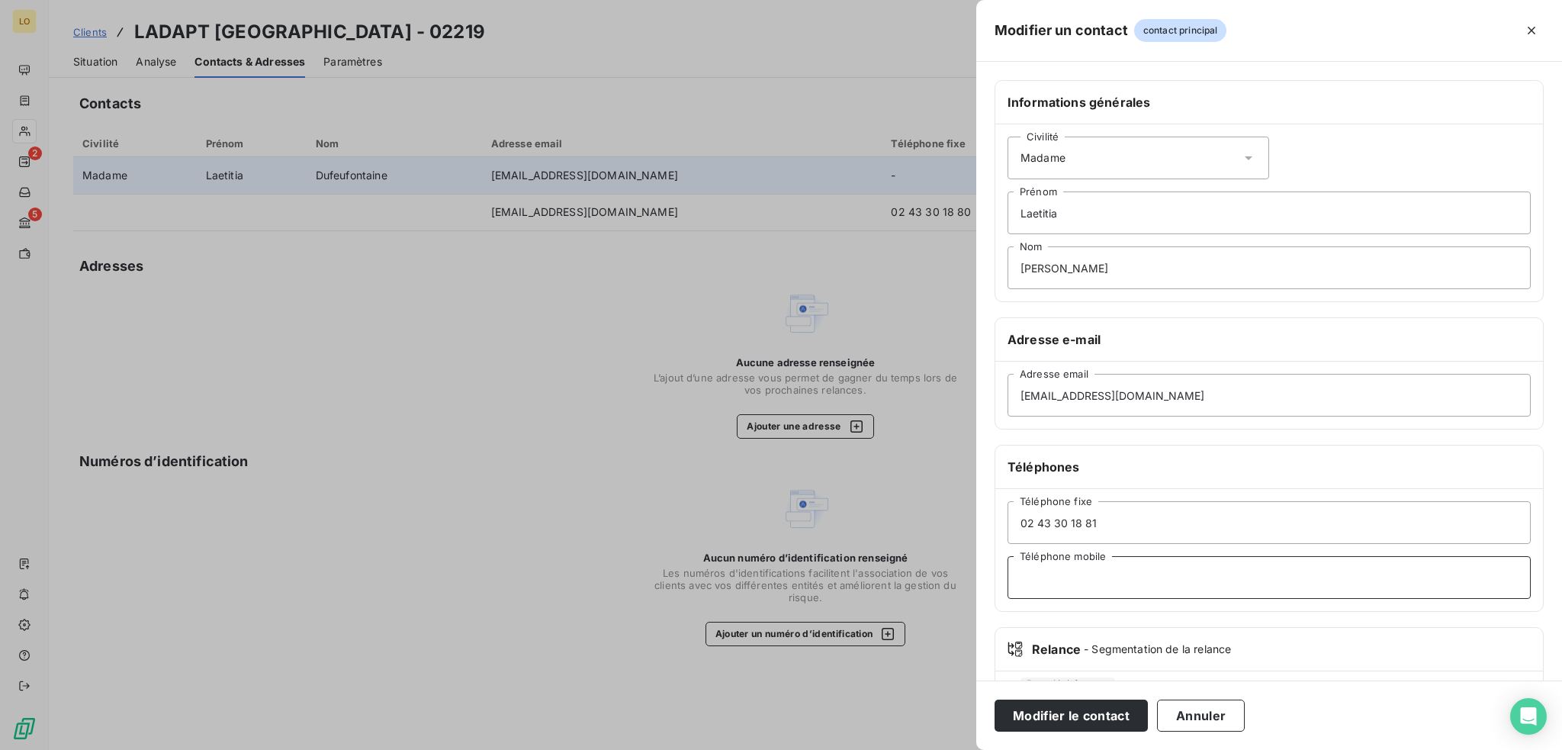
click at [1104, 582] on input "Téléphone mobile" at bounding box center [1269, 577] width 523 height 43
paste input "06 29 93 60 89"
type input "06 29 93 60 89"
click at [1096, 717] on button "Modifier le contact" at bounding box center [1071, 715] width 153 height 32
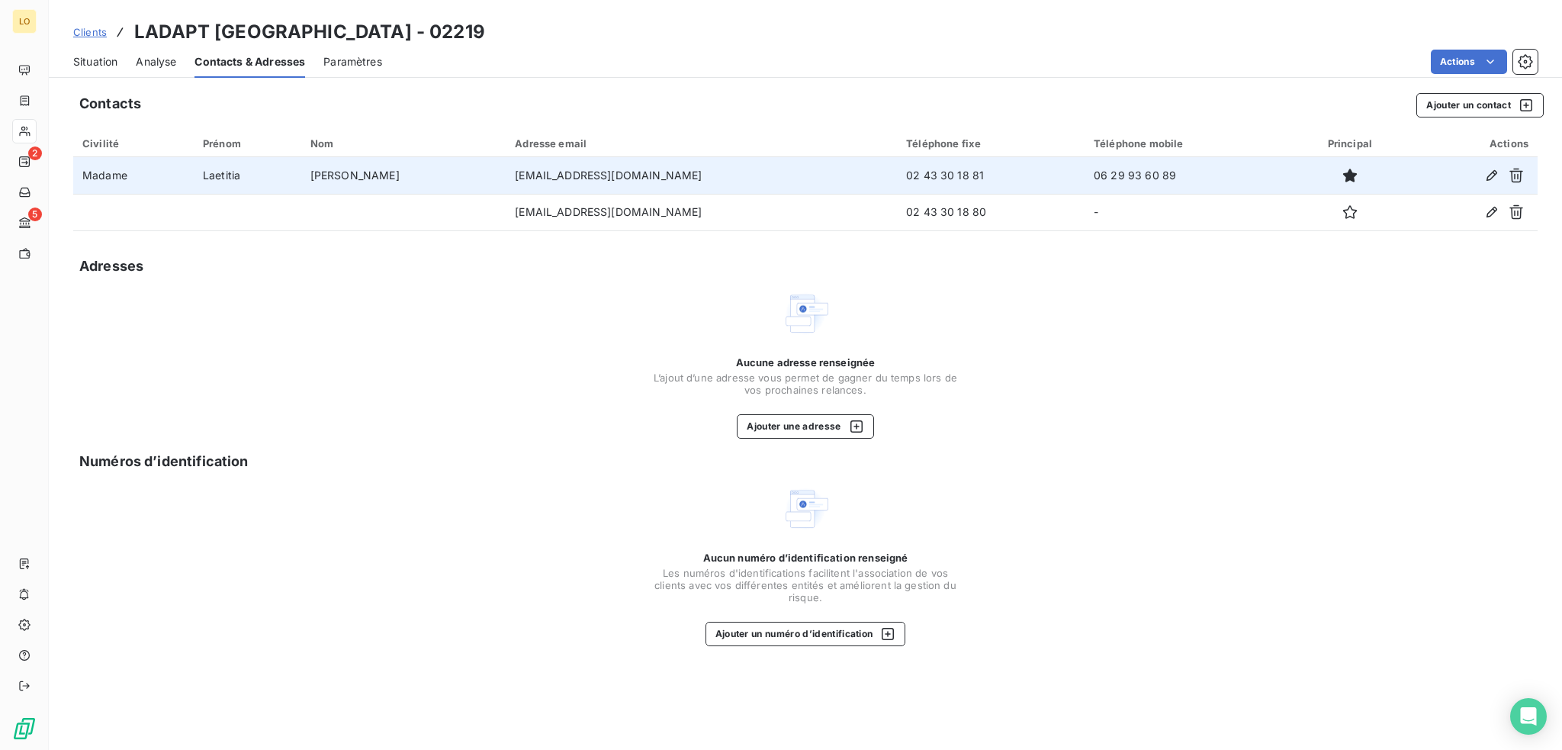
click at [99, 61] on span "Situation" at bounding box center [95, 61] width 44 height 15
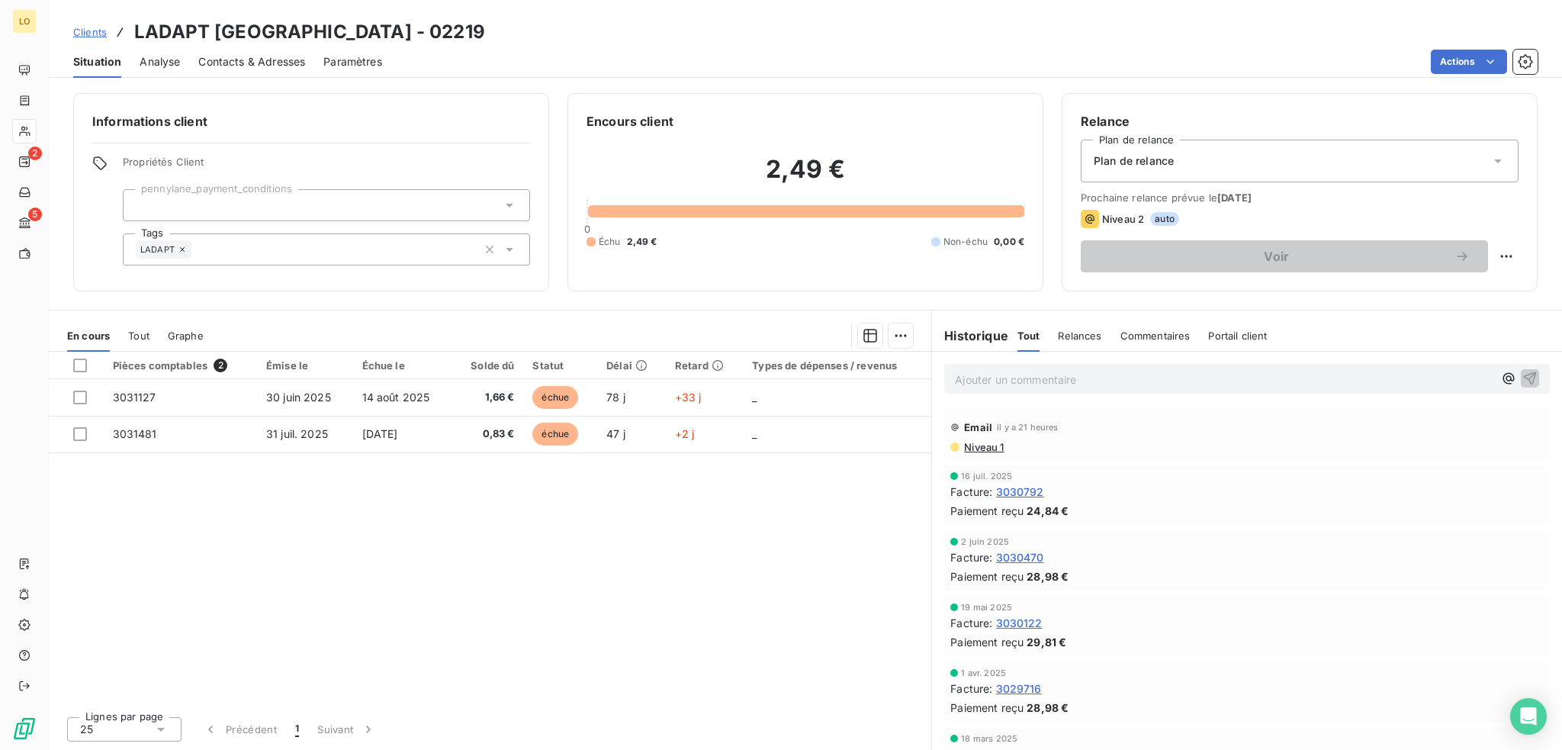
click at [1018, 368] on div "Ajouter un commentaire ﻿" at bounding box center [1224, 378] width 538 height 21
click at [1124, 383] on p "Ajouter un commentaire ﻿" at bounding box center [1224, 379] width 538 height 19
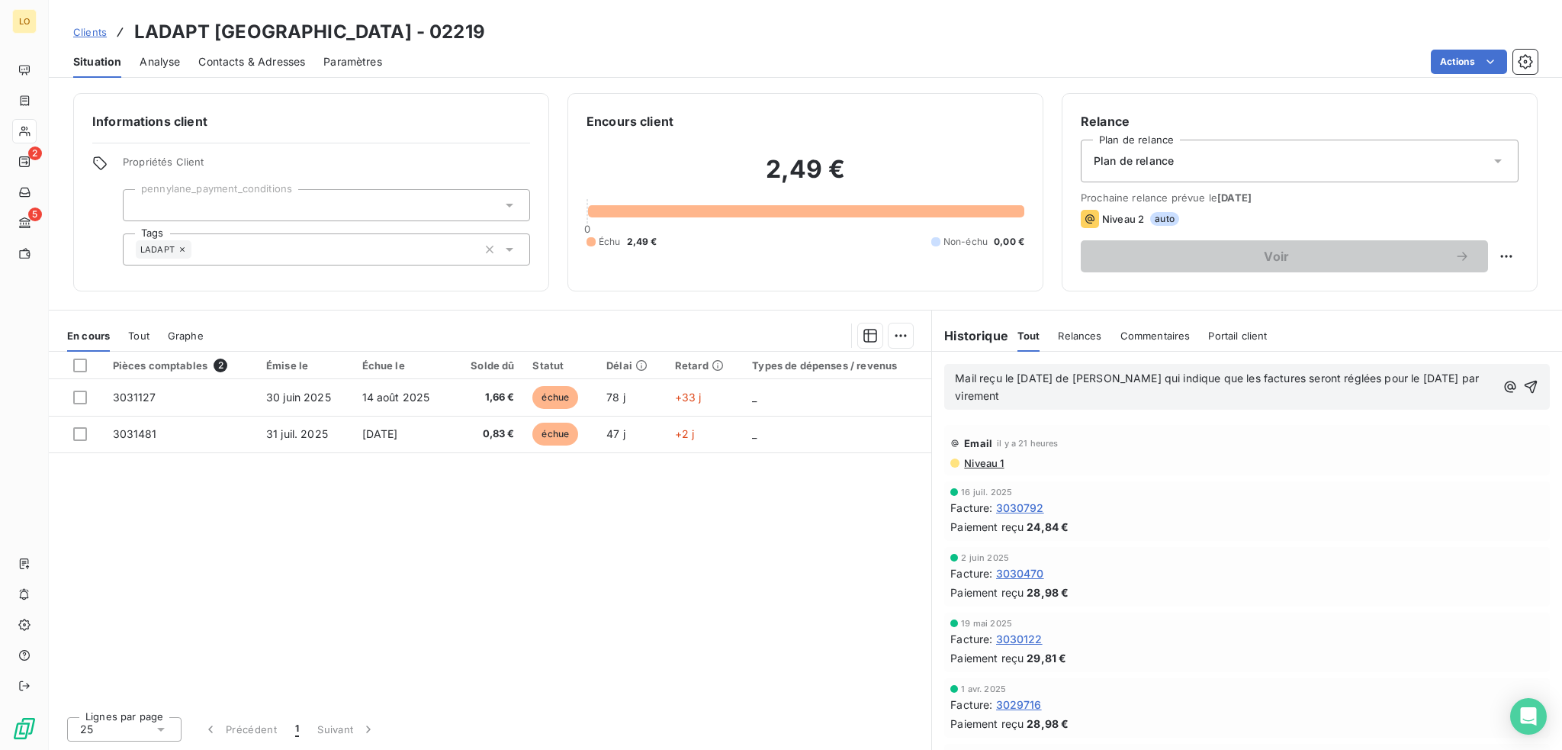
click at [1528, 389] on div "Mail reçu le 15/09/2025 de Laetitia Dufeu Fontaine qui indique que les factures…" at bounding box center [1247, 387] width 606 height 46
click at [1525, 388] on icon "button" at bounding box center [1530, 386] width 15 height 15
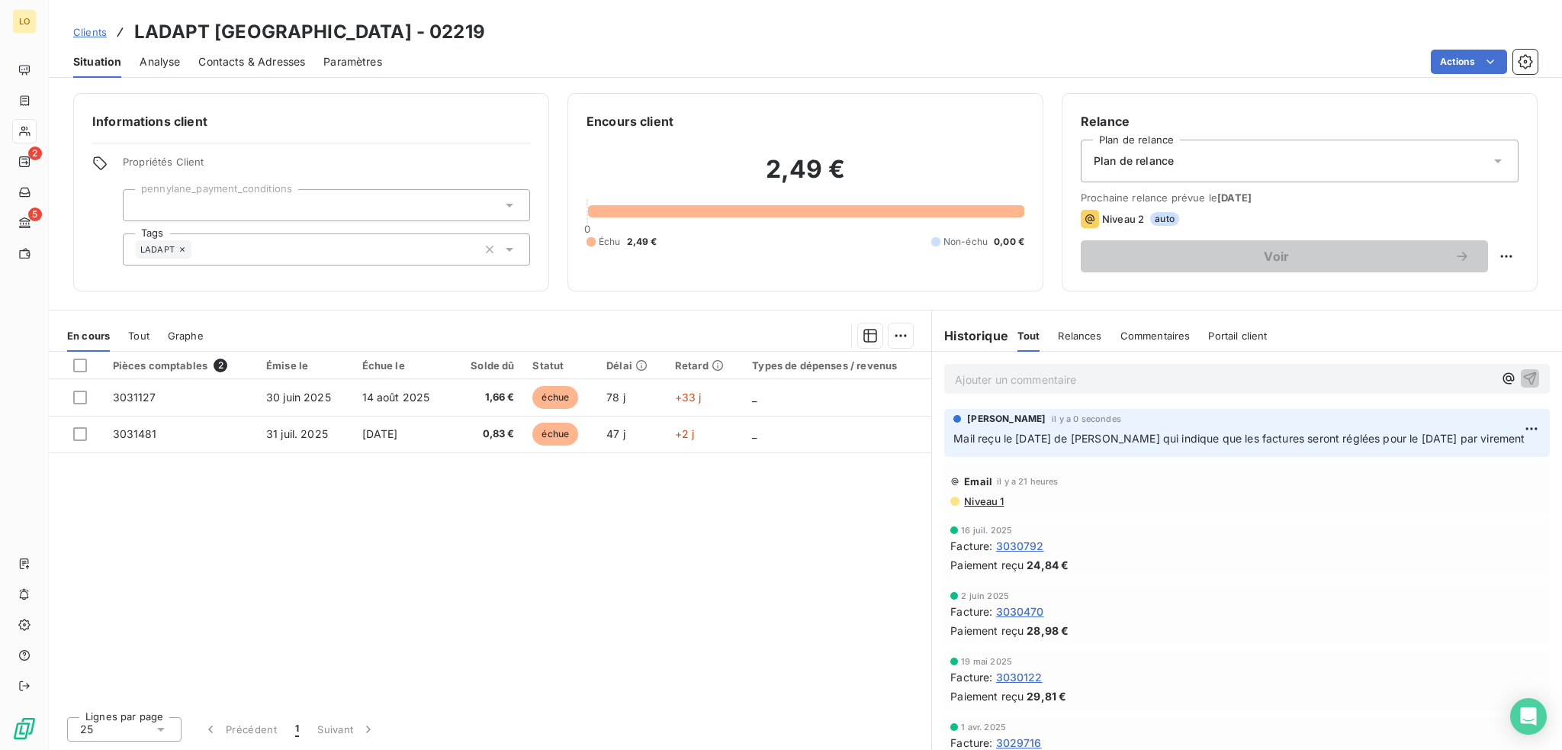
click at [214, 66] on span "Contacts & Adresses" at bounding box center [251, 61] width 107 height 15
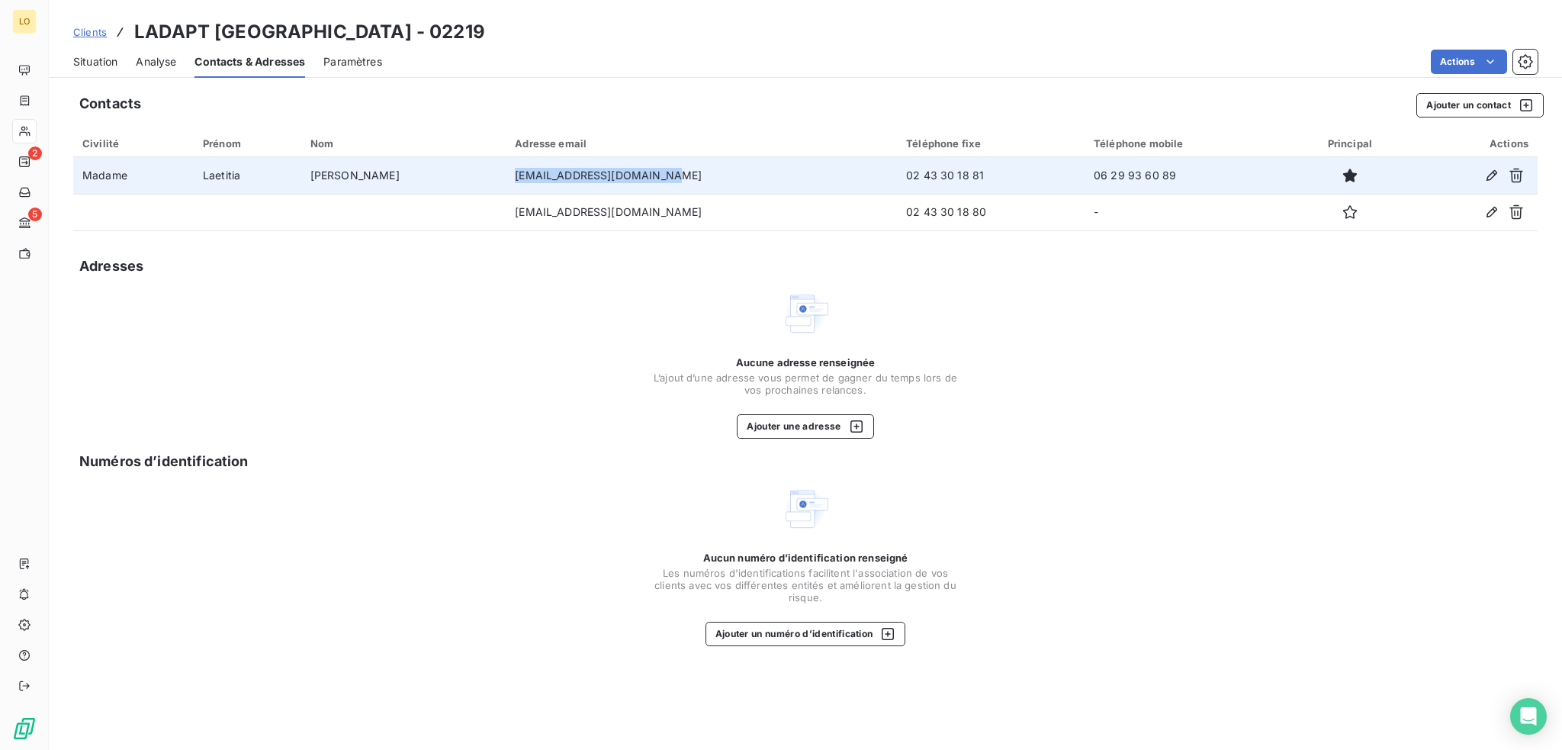
drag, startPoint x: 690, startPoint y: 173, endPoint x: 530, endPoint y: 176, distance: 160.2
click at [530, 176] on td "dufeu.laetitia@ladapt.net" at bounding box center [701, 175] width 391 height 37
copy td "dufeu.laetitia@ladapt.net"
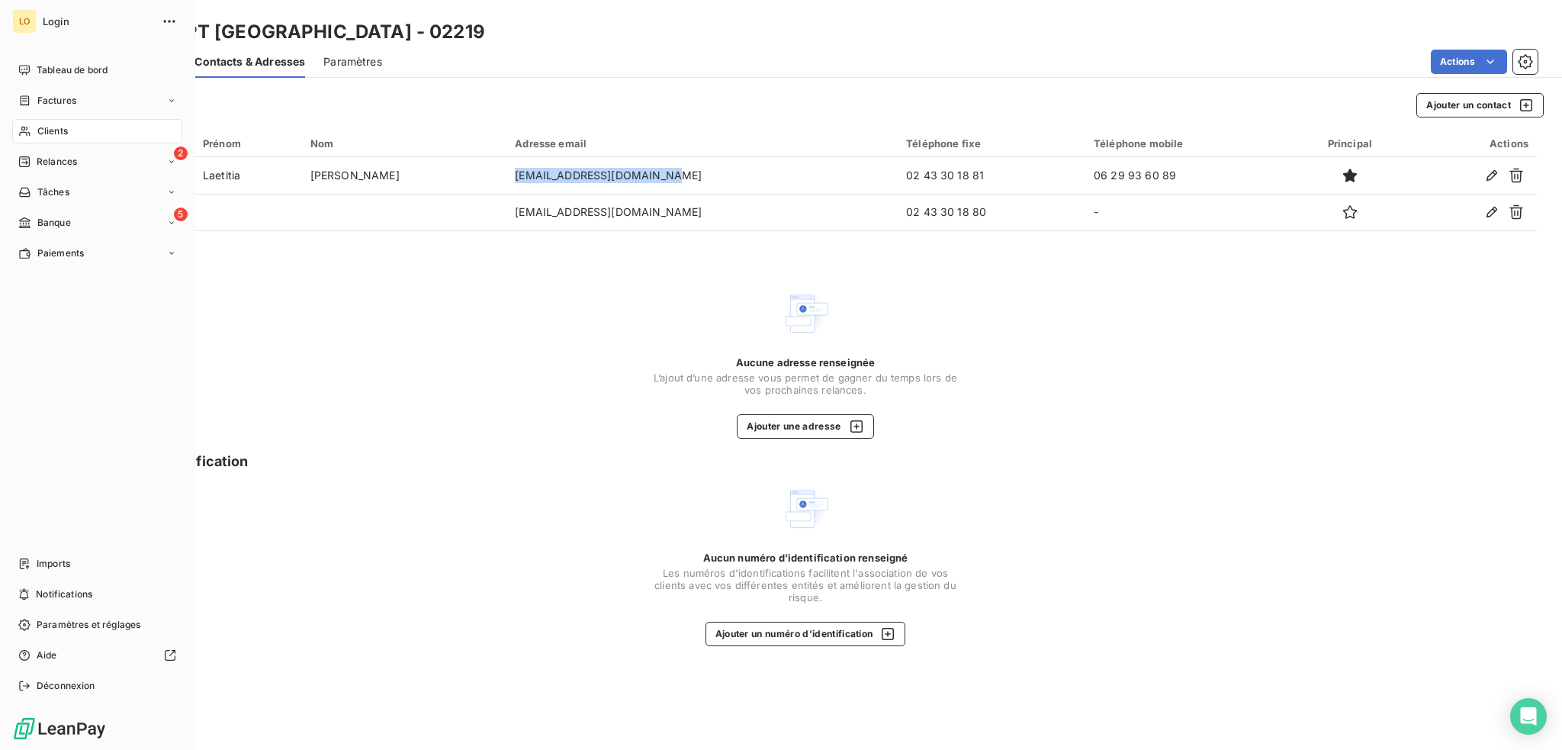
click at [58, 132] on span "Clients" at bounding box center [52, 131] width 31 height 14
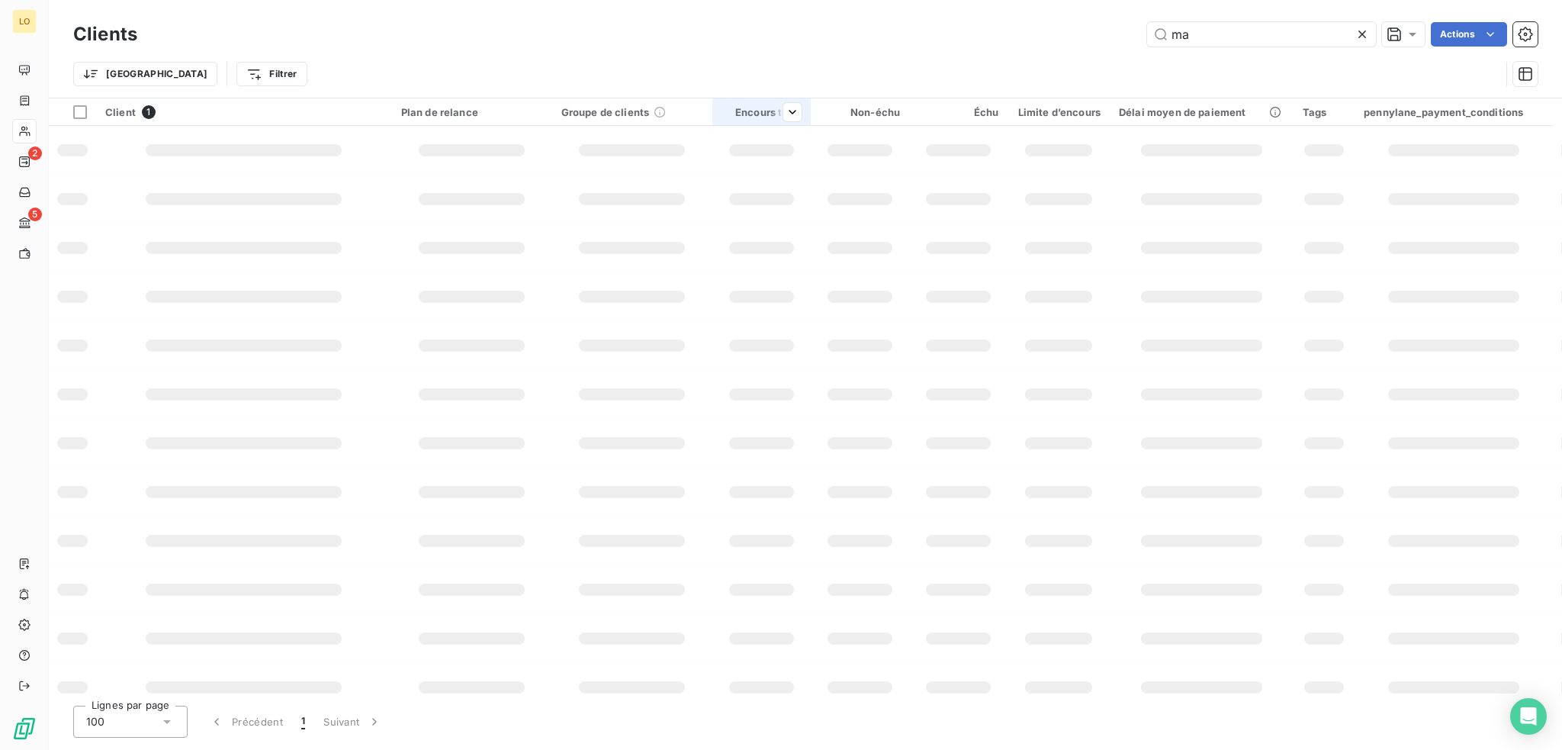
type input "m"
type input "02106"
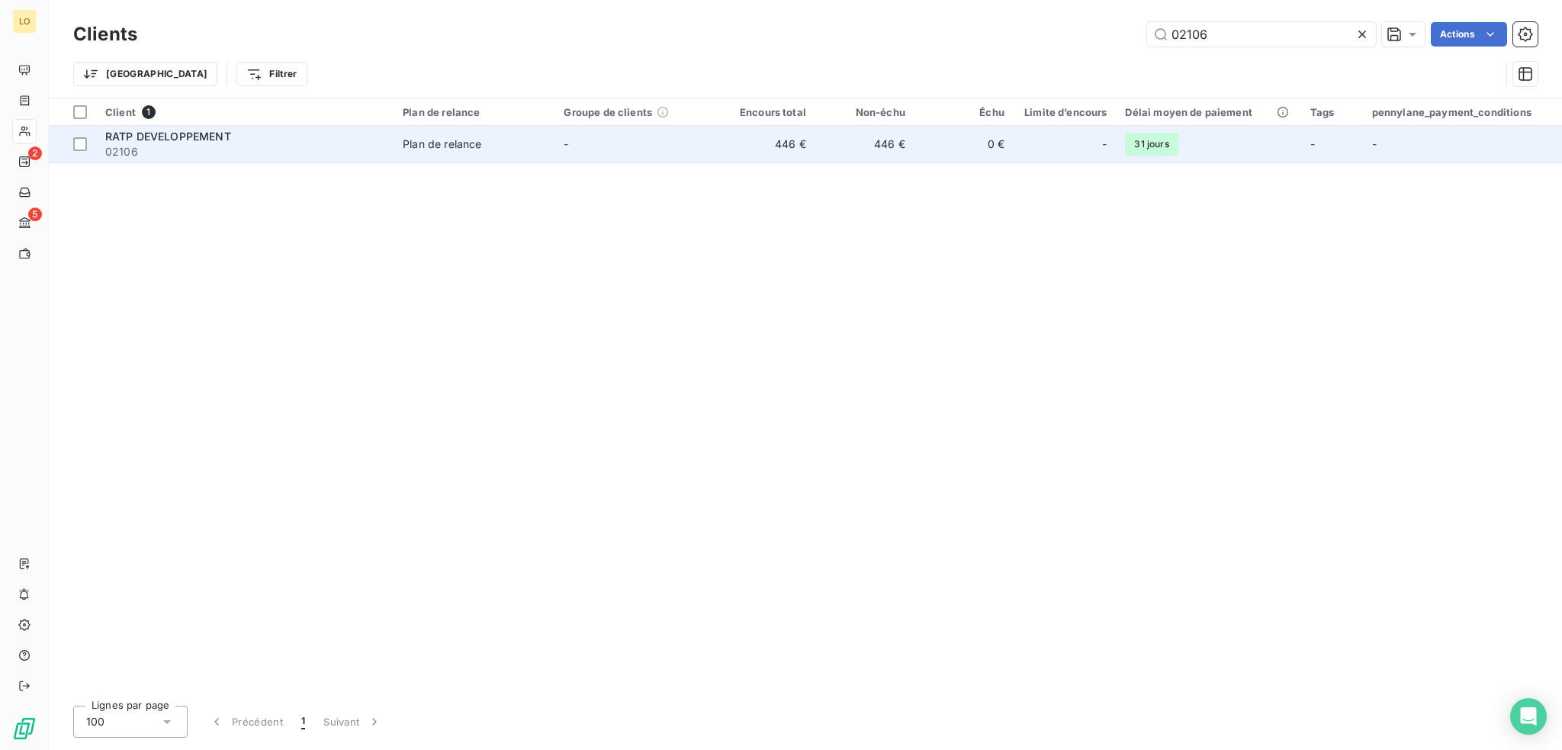
click at [278, 141] on div "RATP DEVELOPPEMENT" at bounding box center [244, 136] width 279 height 15
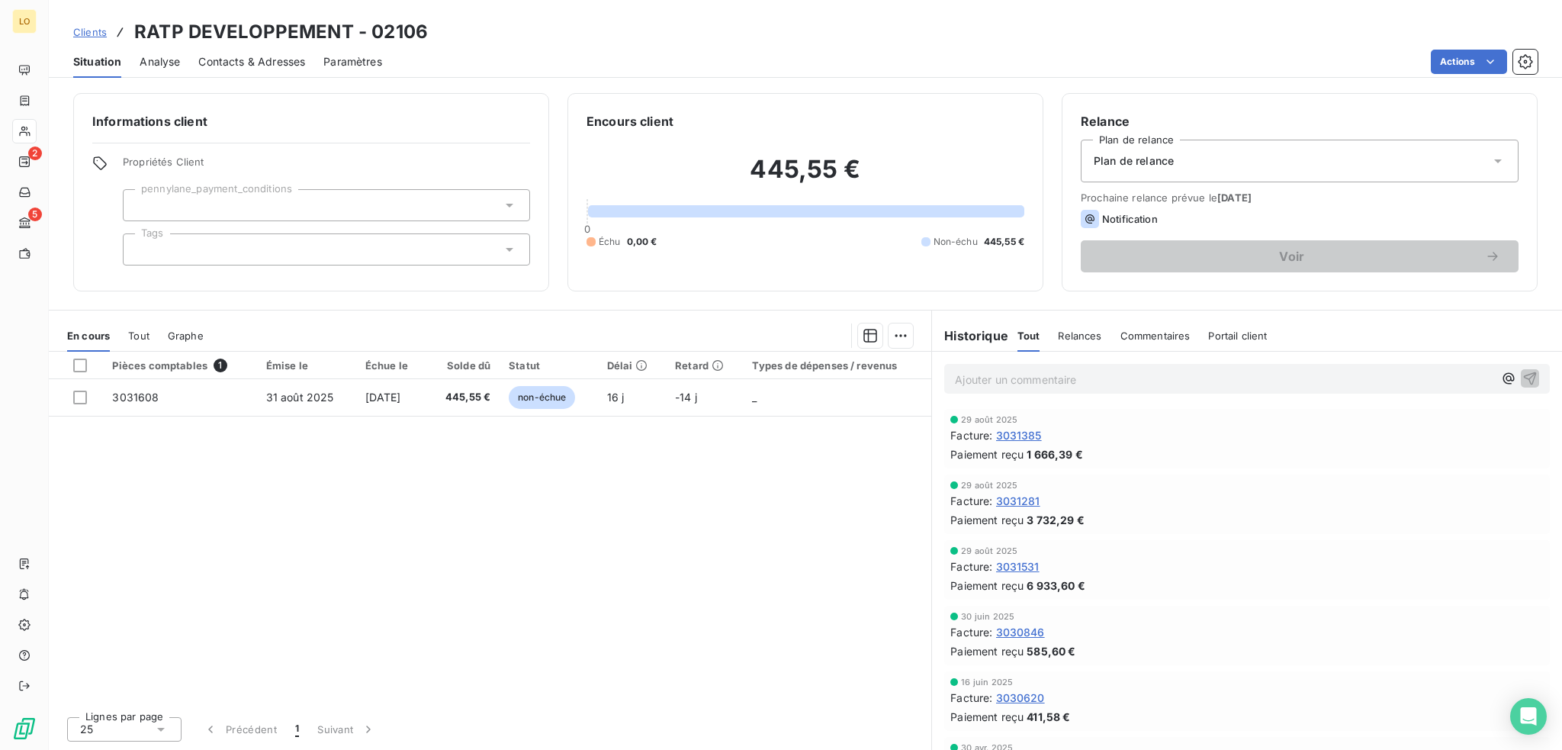
click at [265, 66] on span "Contacts & Adresses" at bounding box center [251, 61] width 107 height 15
